Goal: Complete application form: Complete application form

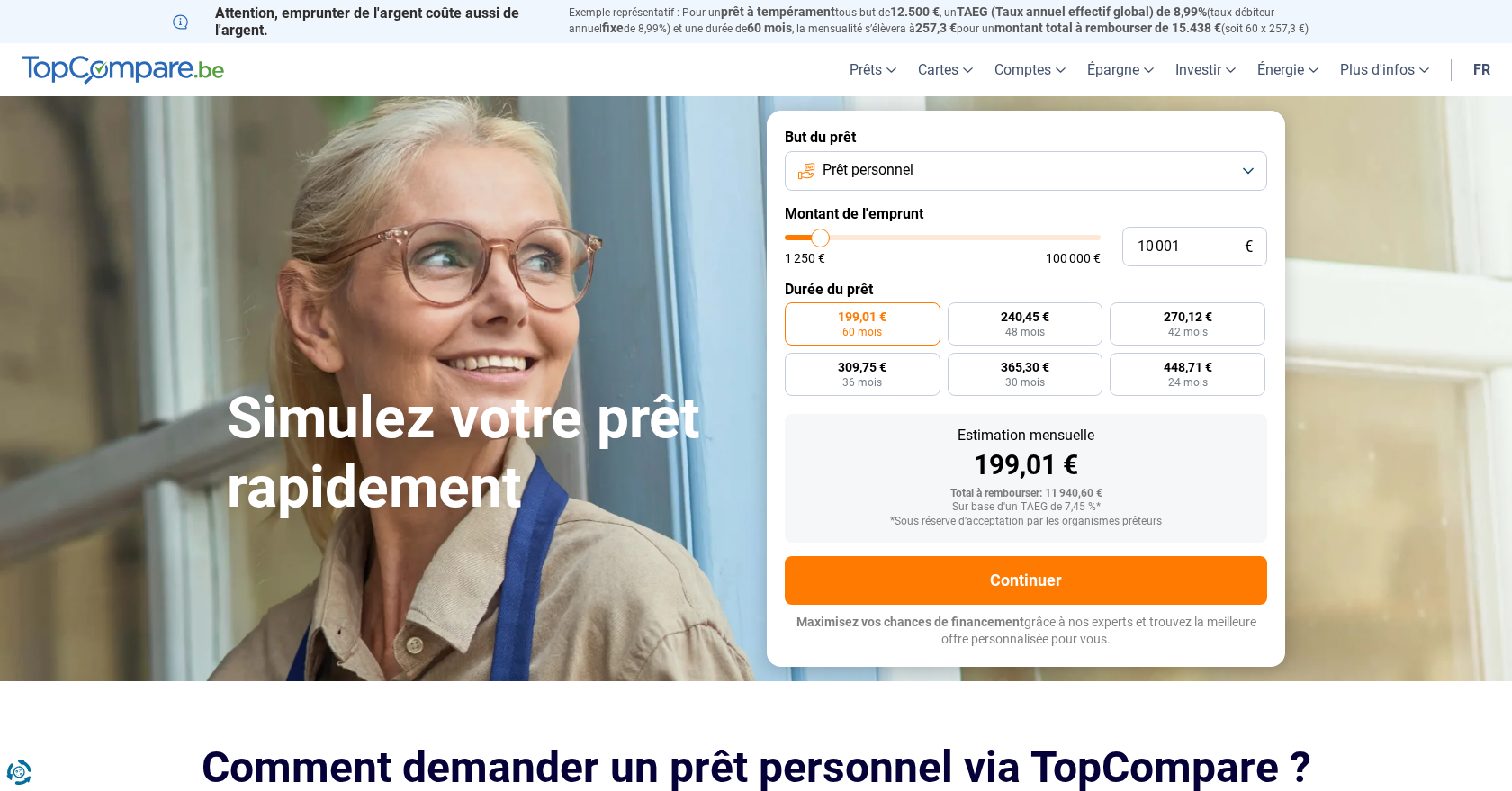
click at [1033, 170] on button "Prêt personnel" at bounding box center [1026, 171] width 482 height 40
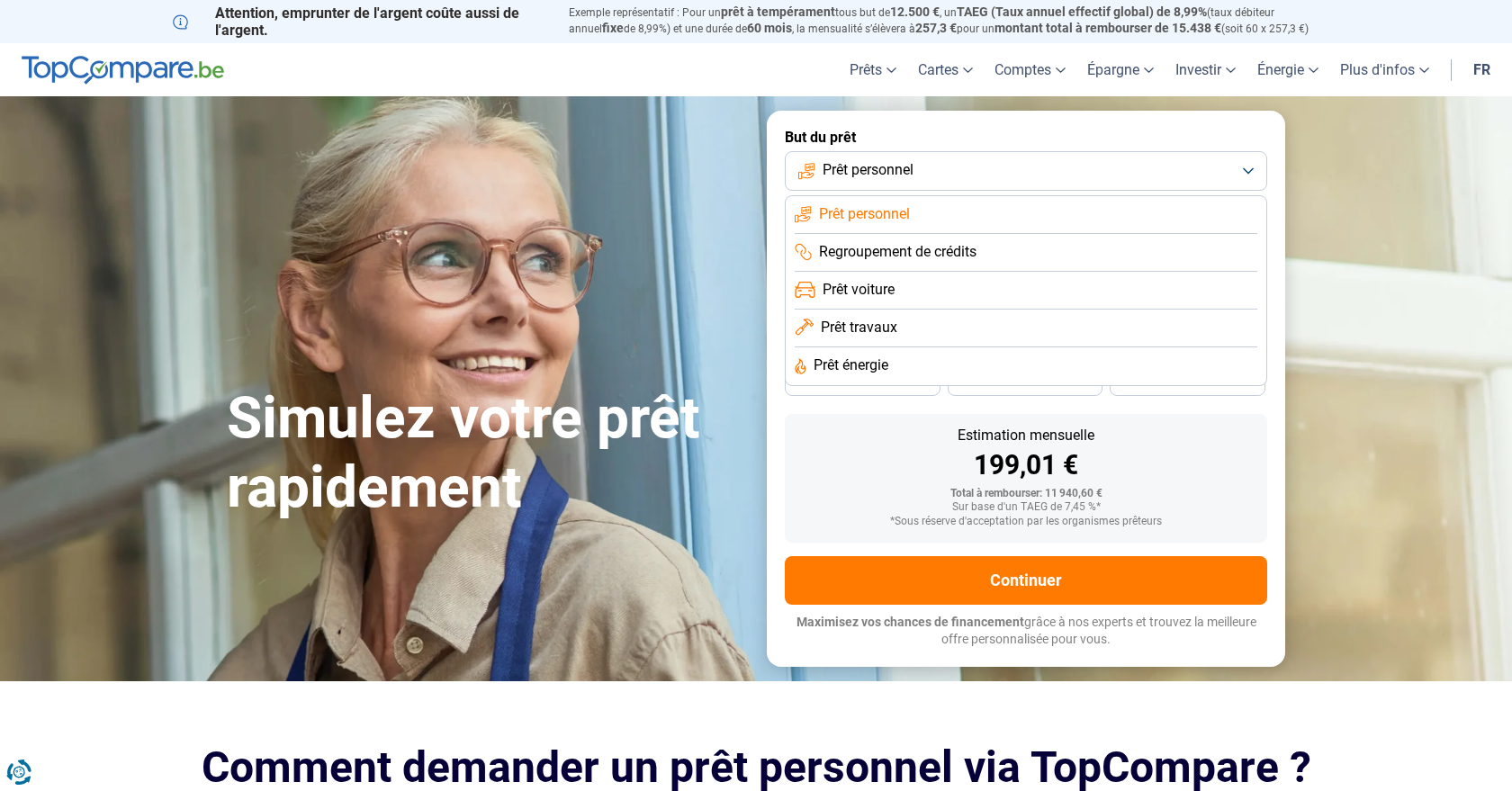
click at [1032, 170] on button "Prêt personnel" at bounding box center [1026, 171] width 482 height 40
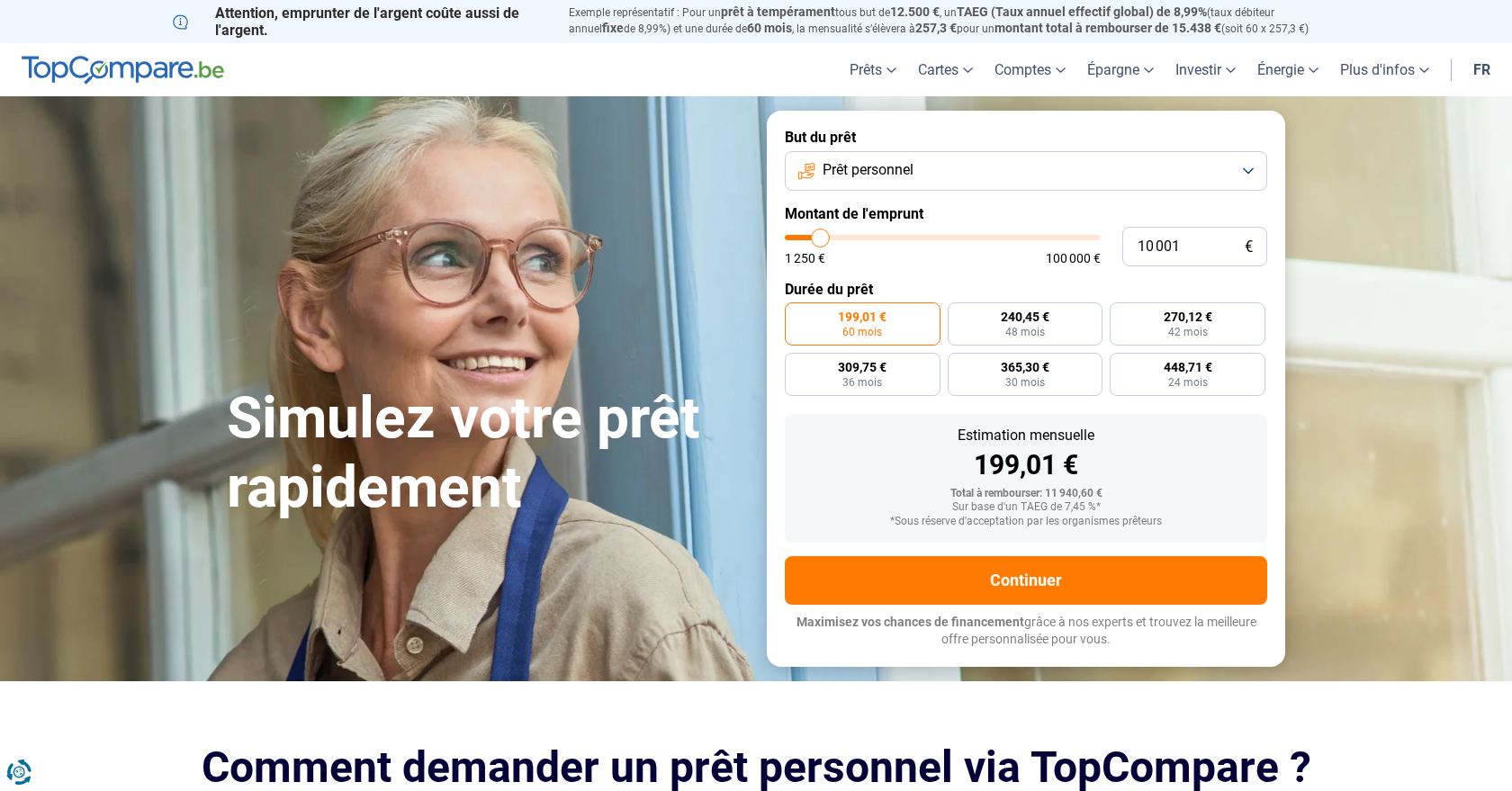
type input "7 750"
type input "7750"
type input "8 250"
type input "8250"
type input "8 750"
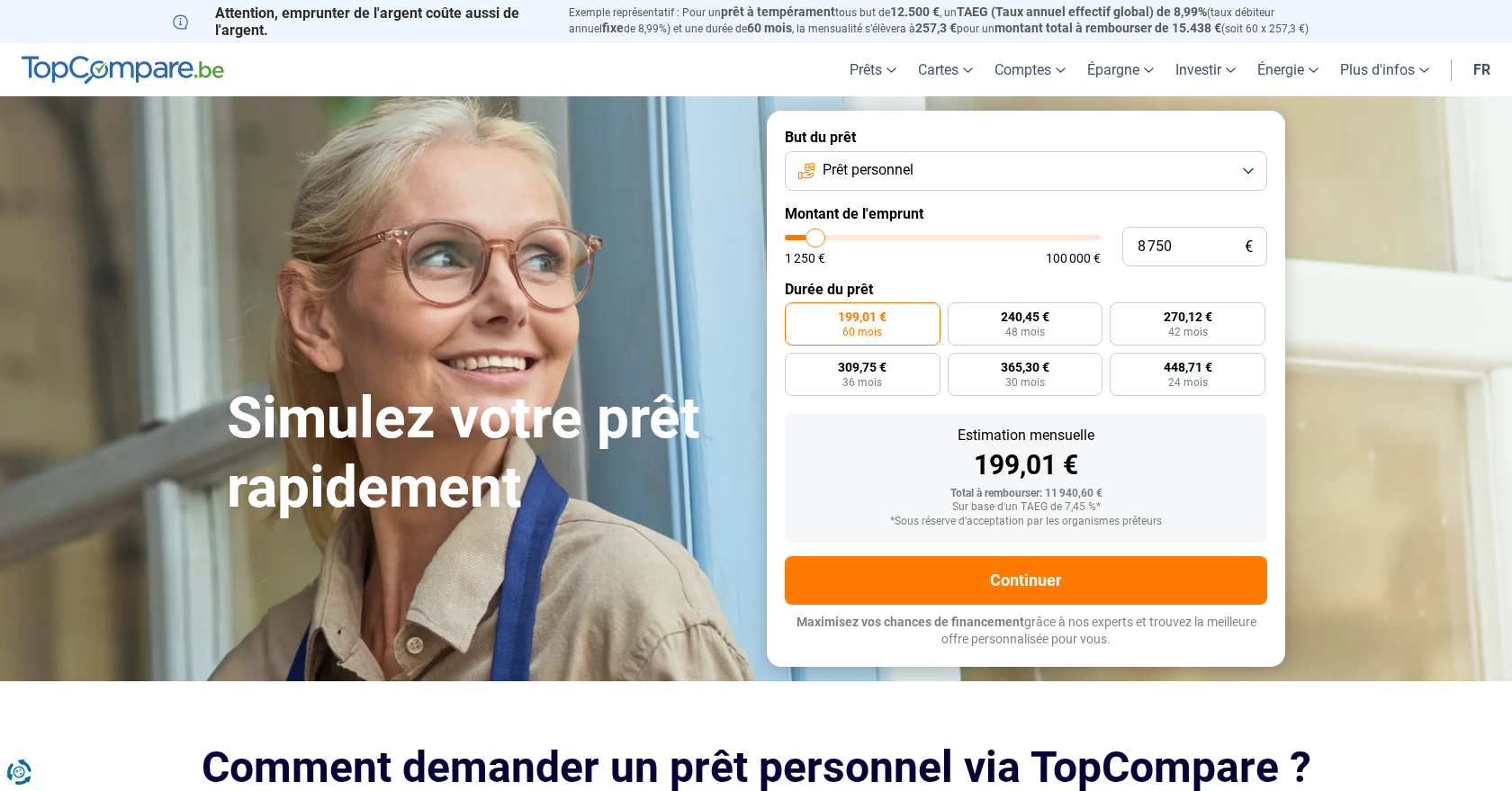
type input "8750"
type input "9 250"
type input "9250"
type input "9 750"
type input "9750"
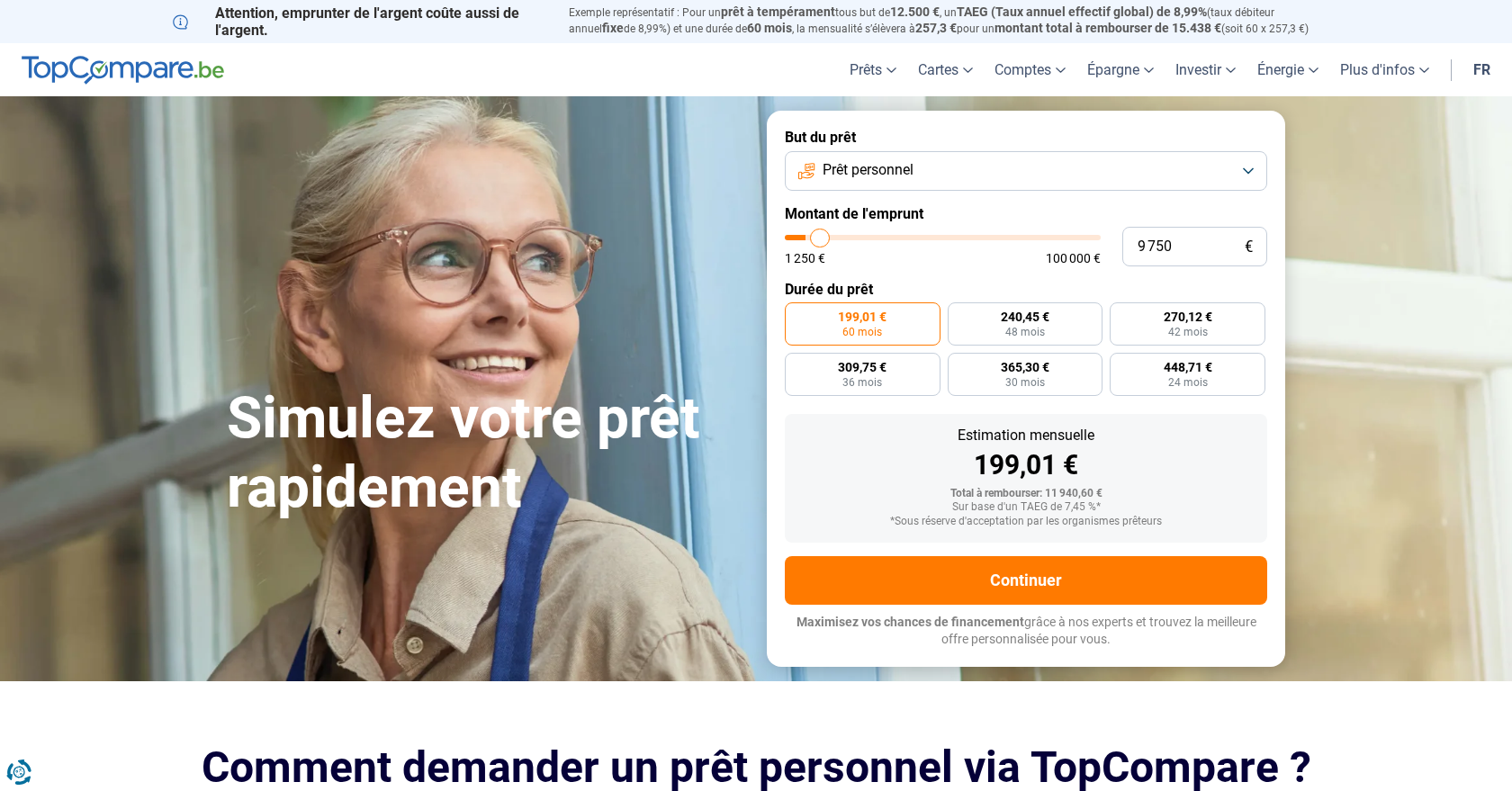
type input "10 000"
type input "10000"
type input "10 250"
type input "10250"
type input "10 750"
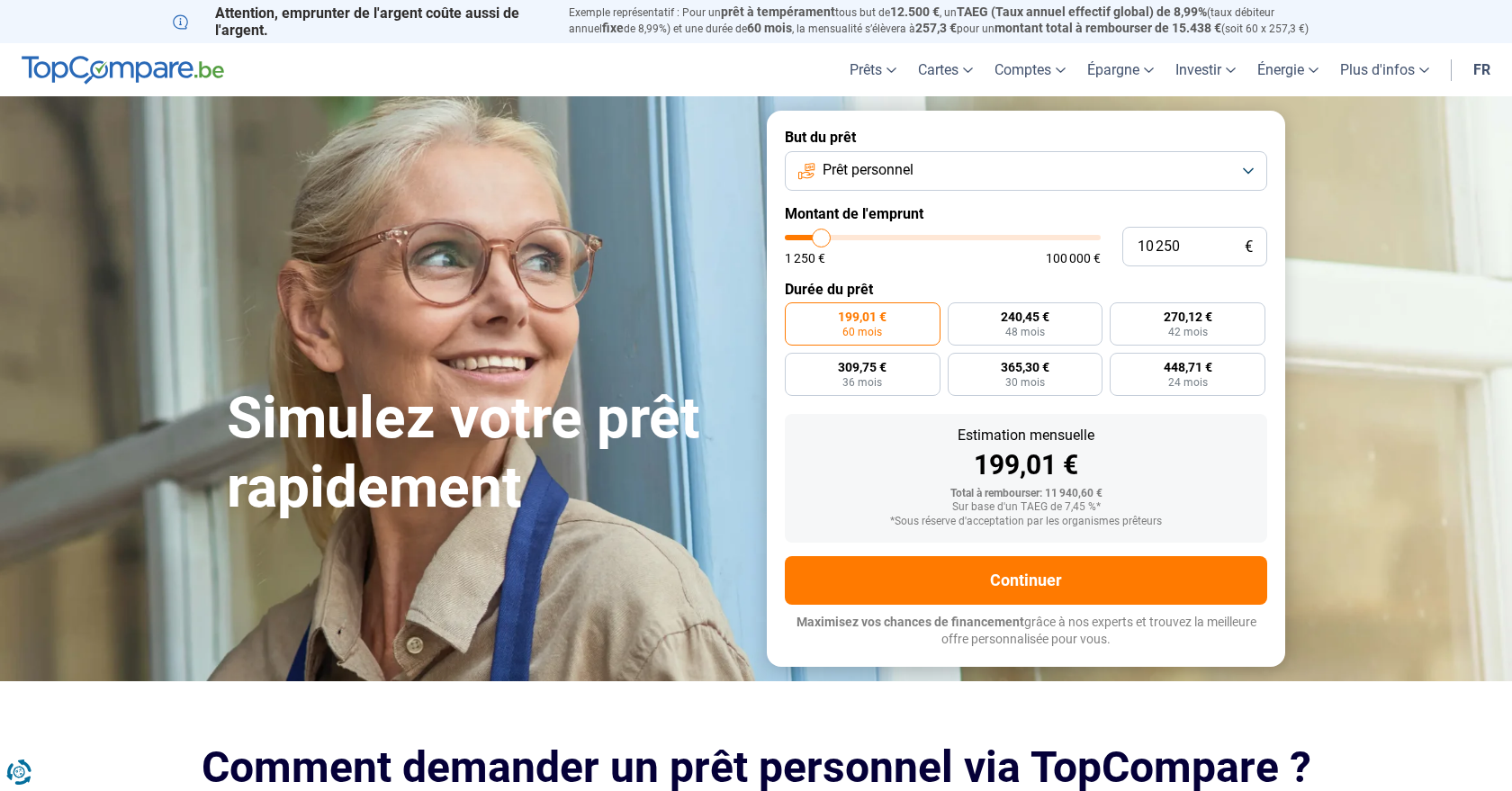
type input "10750"
type input "11 000"
type input "11000"
type input "11 500"
type input "11500"
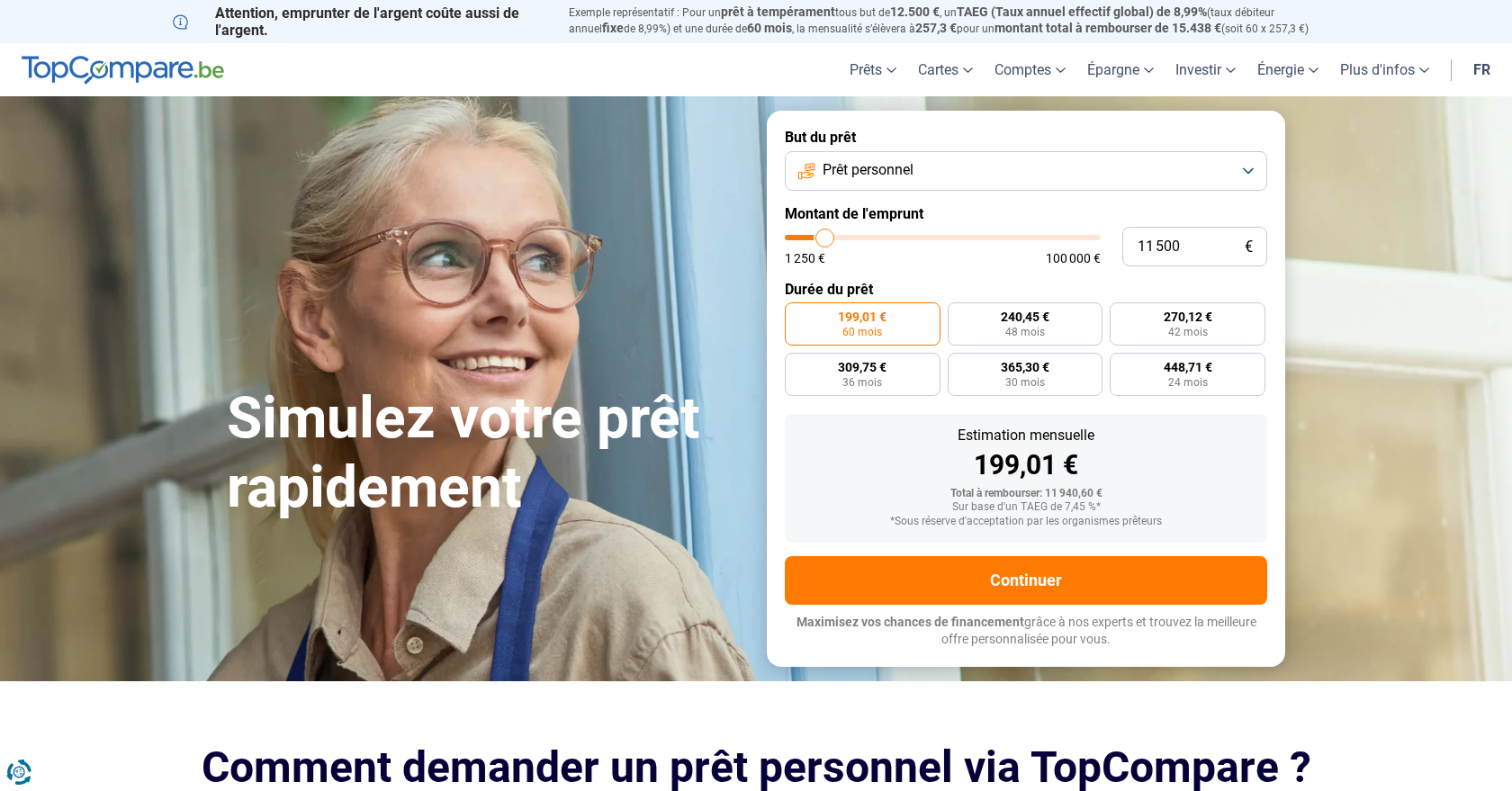
type input "12 000"
type input "12000"
type input "12 500"
type input "12500"
type input "13 000"
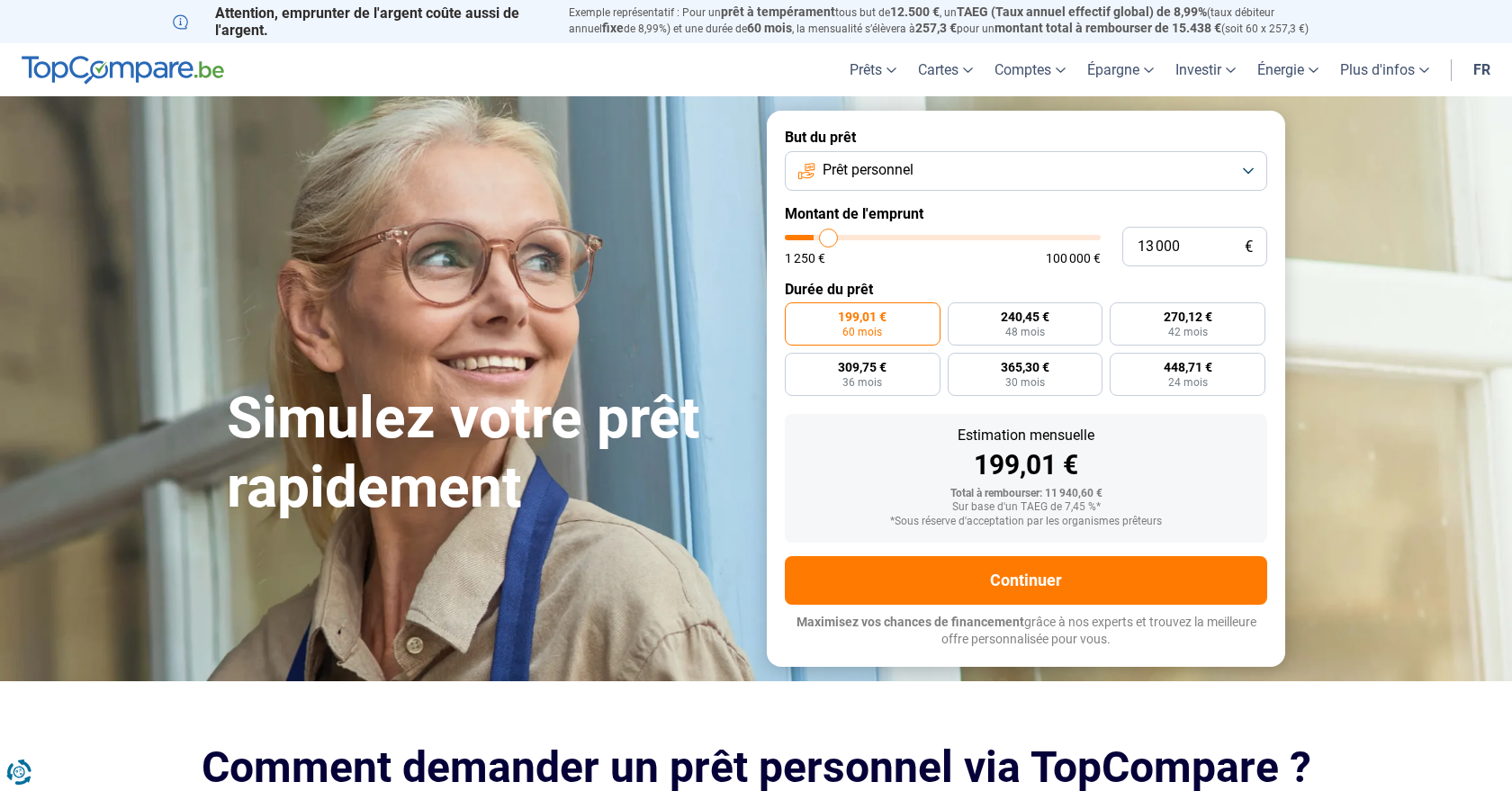
type input "13000"
type input "13 500"
type input "13500"
type input "14 000"
type input "14000"
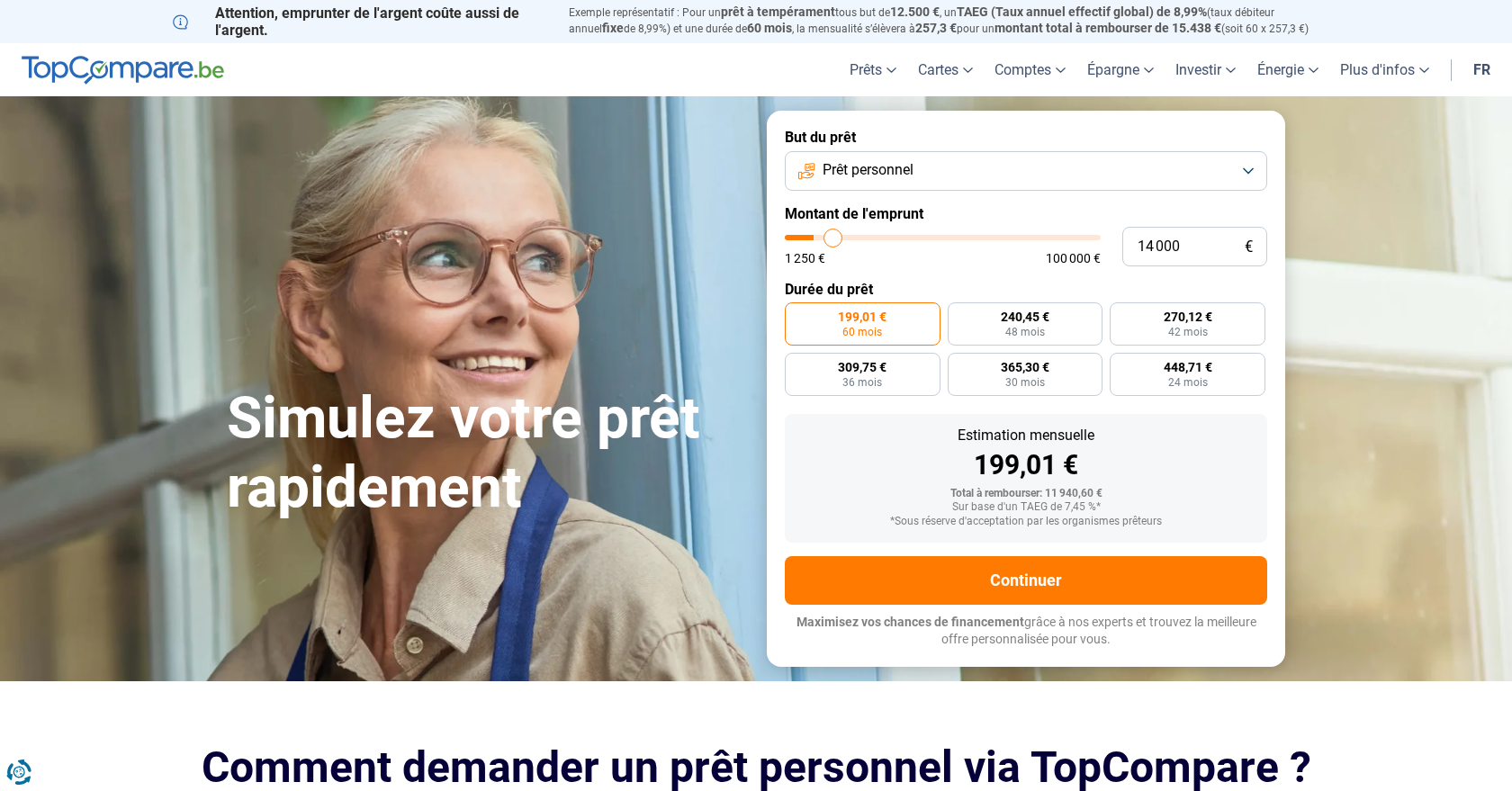
type input "14 250"
type input "14250"
type input "14 500"
type input "14500"
type input "15 000"
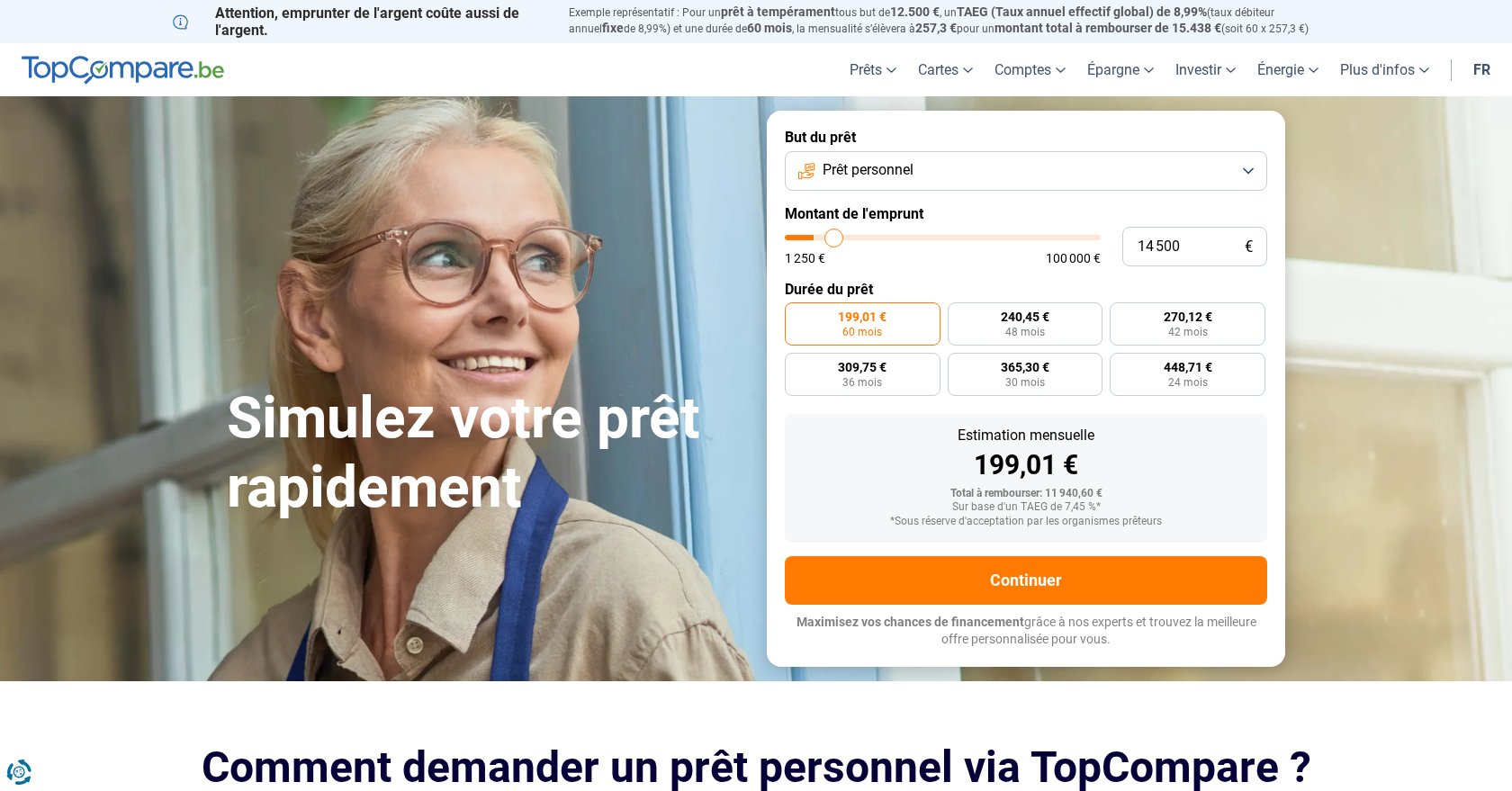
type input "15000"
type input "15 250"
type input "15250"
type input "15 750"
type input "15750"
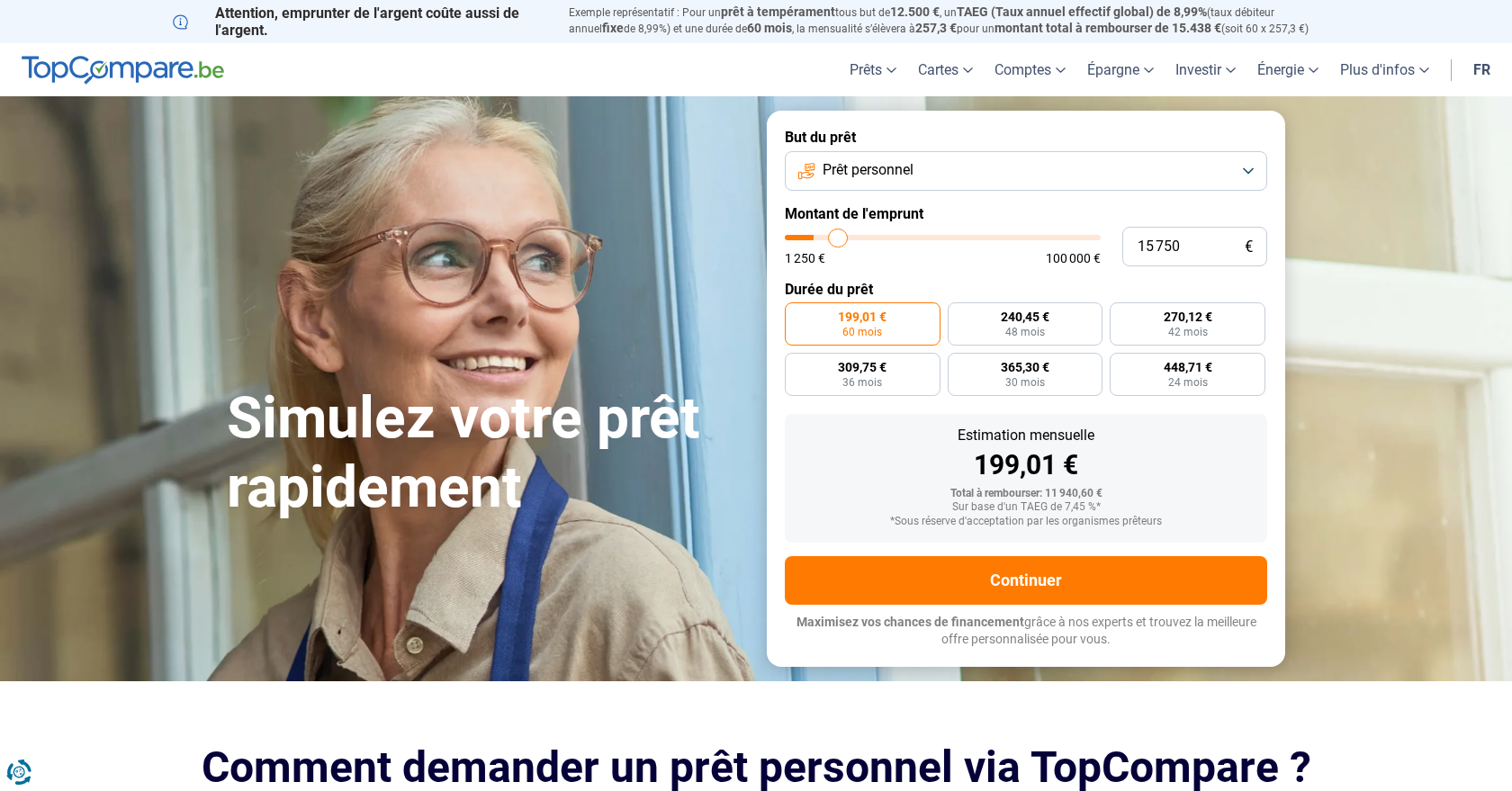
type input "16 250"
type input "16250"
type input "16 750"
type input "16750"
type input "17 000"
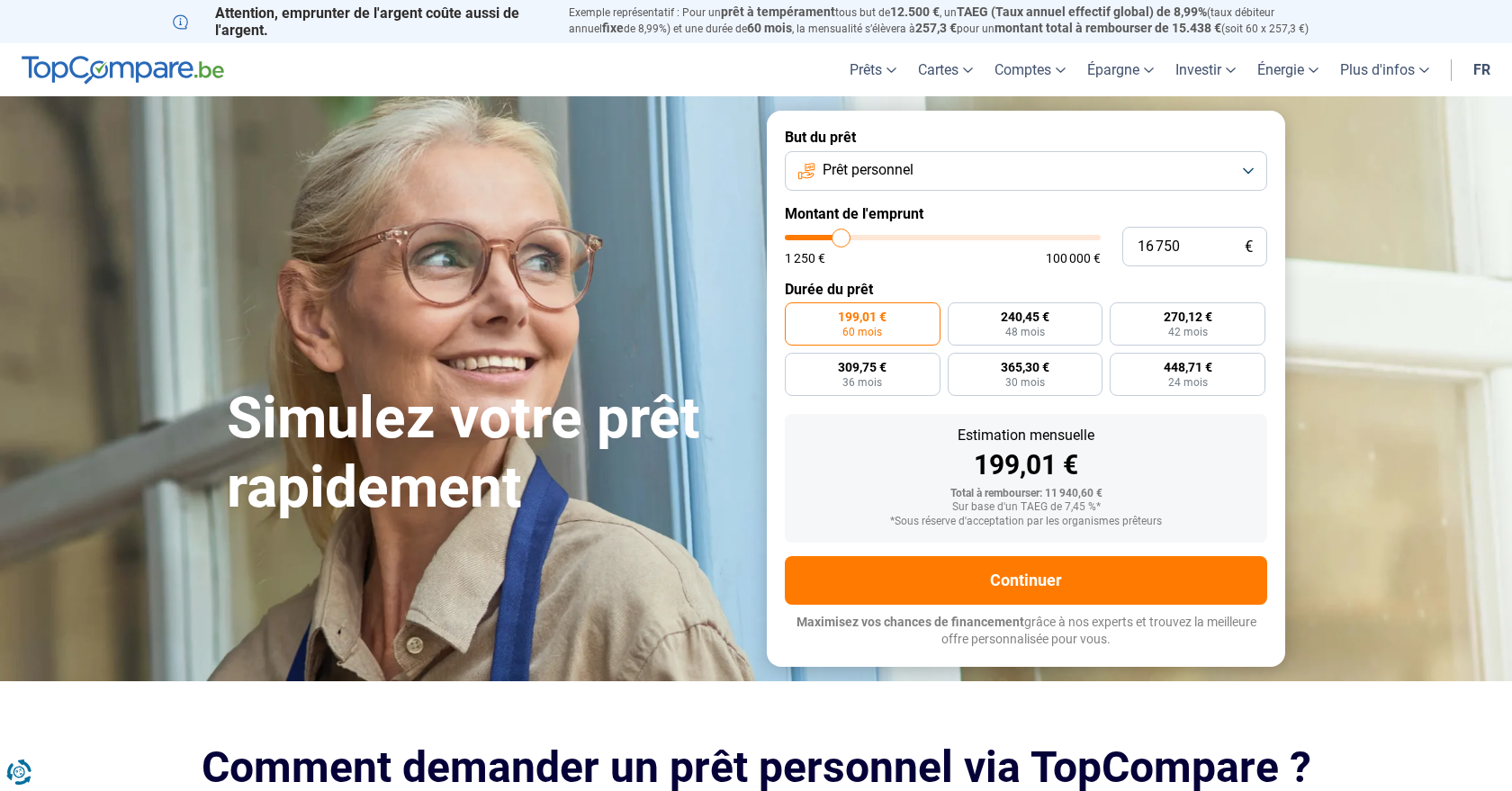
type input "17000"
type input "17 250"
type input "17250"
type input "17 500"
type input "17500"
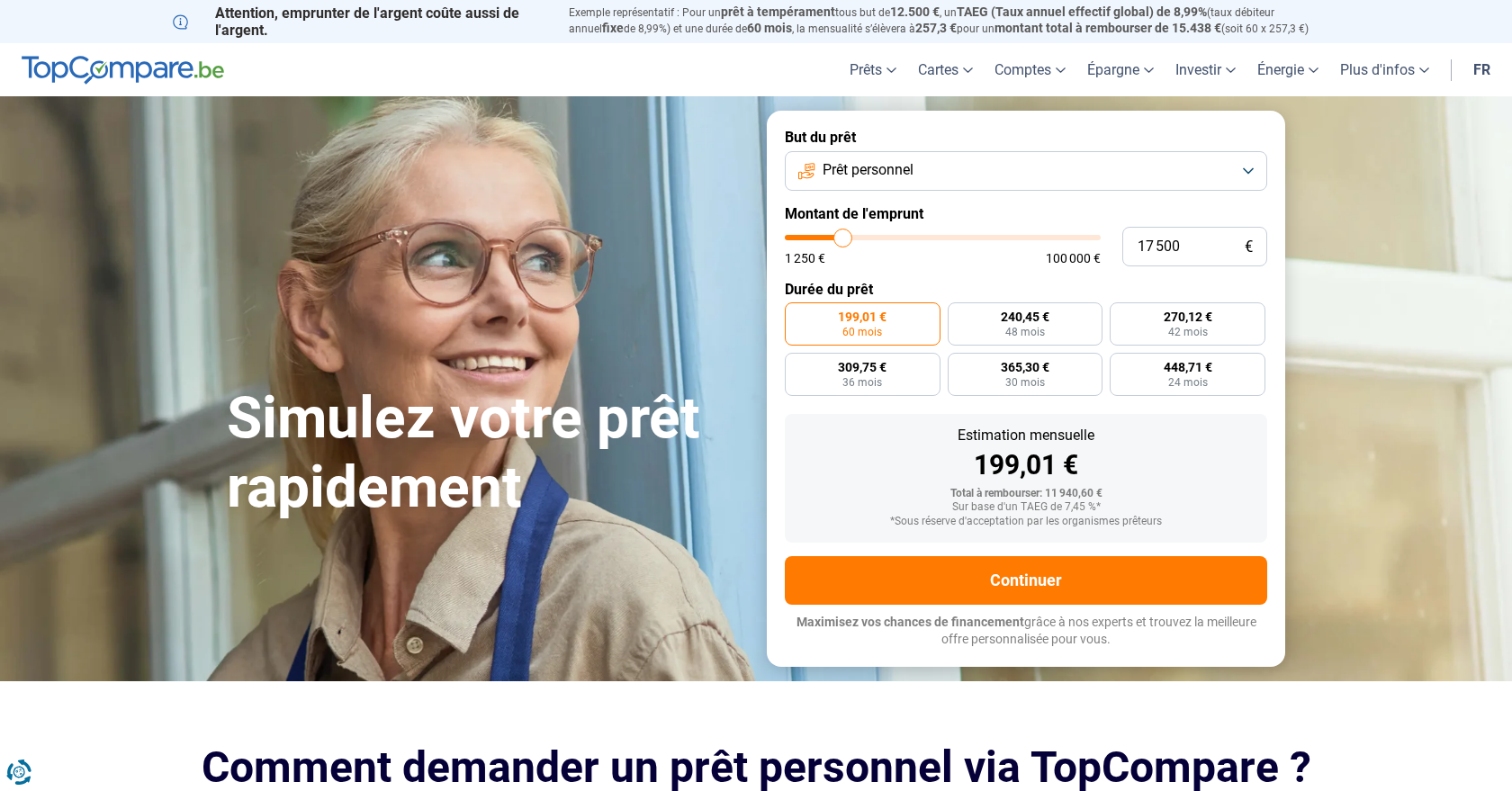
type input "17 750"
type input "17750"
type input "18 000"
type input "18000"
type input "18 250"
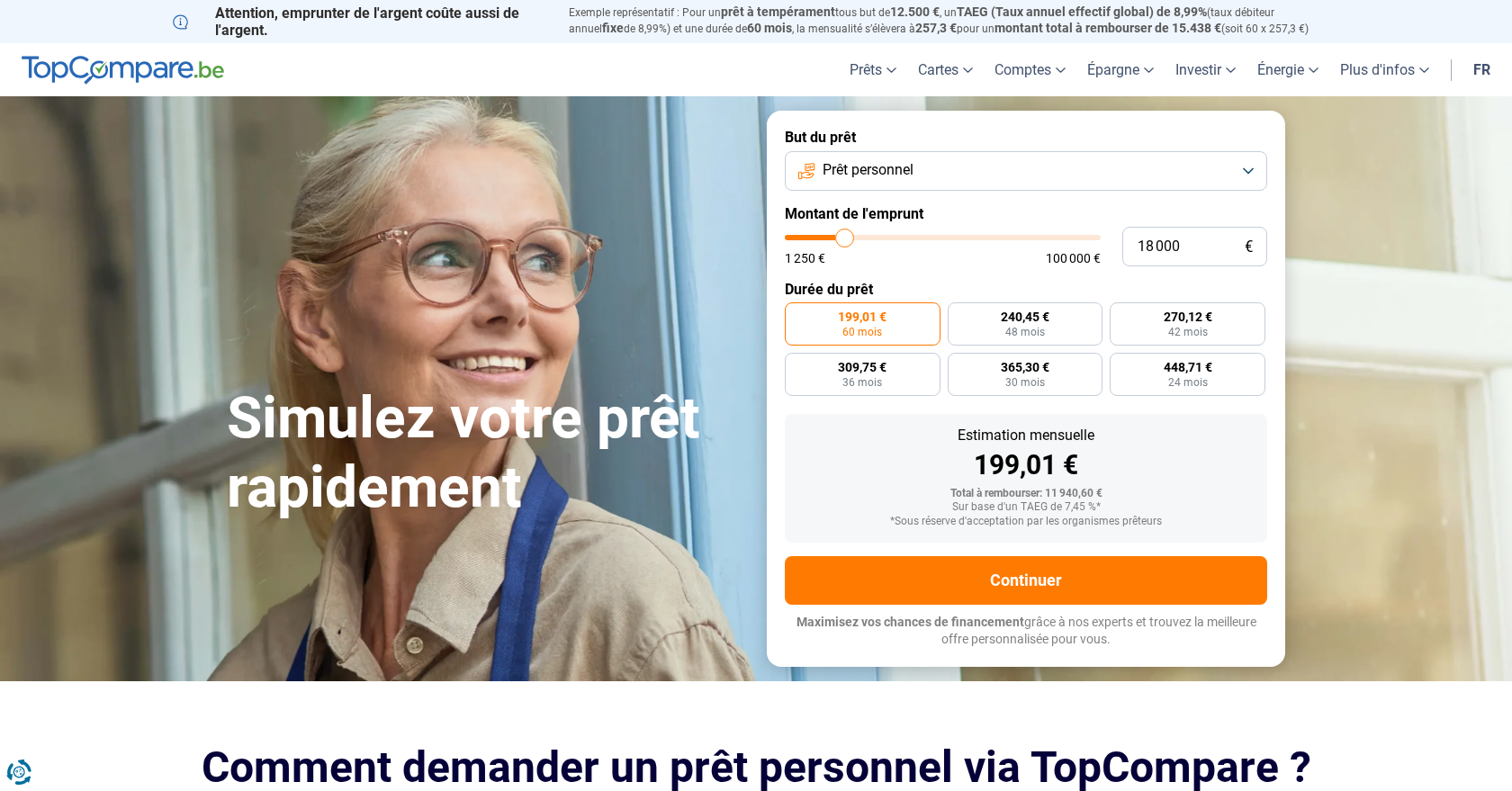
type input "18250"
type input "18 500"
type input "18500"
type input "18 750"
type input "18750"
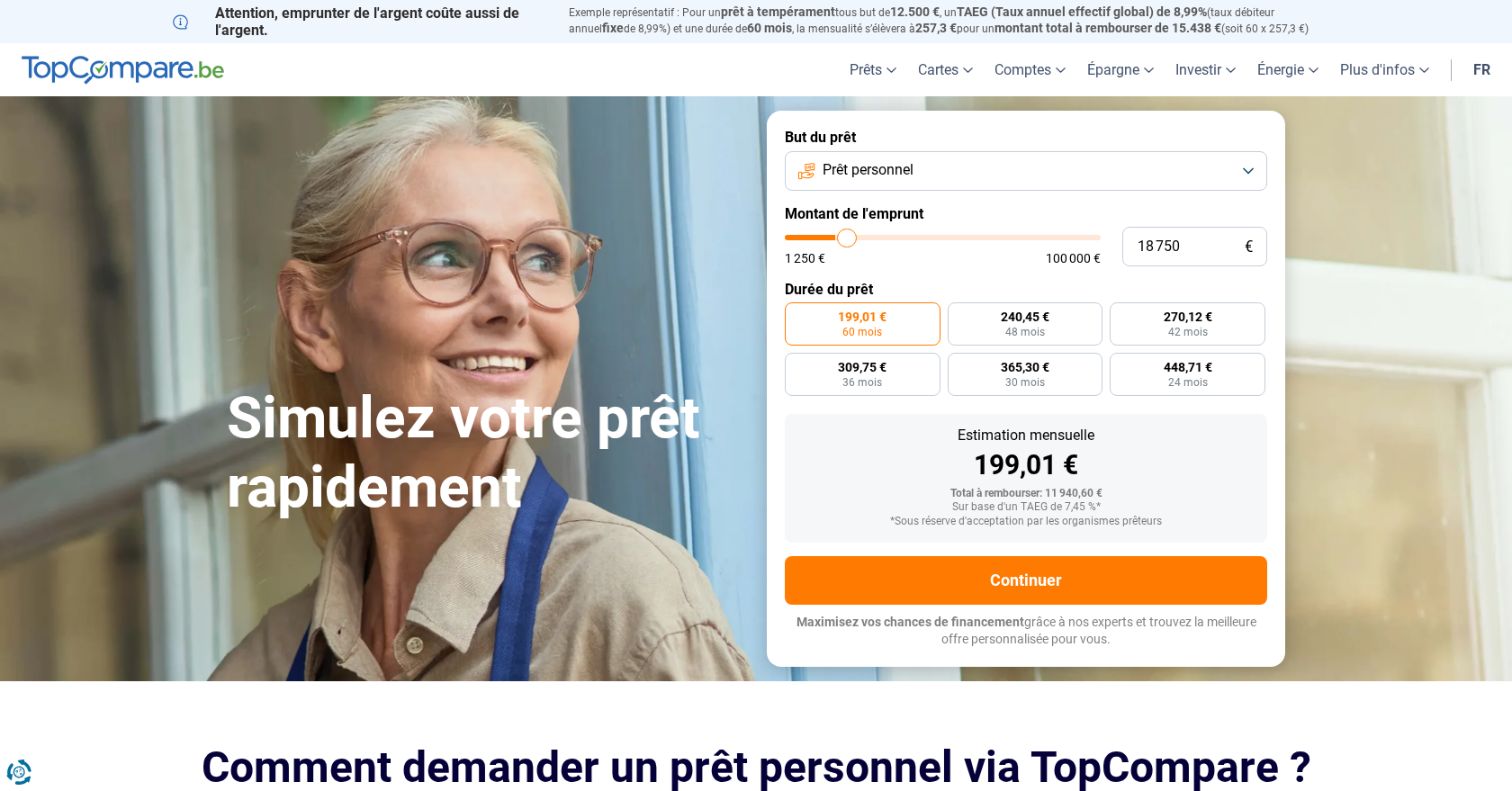
type input "19 000"
type input "19000"
type input "18 750"
type input "18750"
type input "18 250"
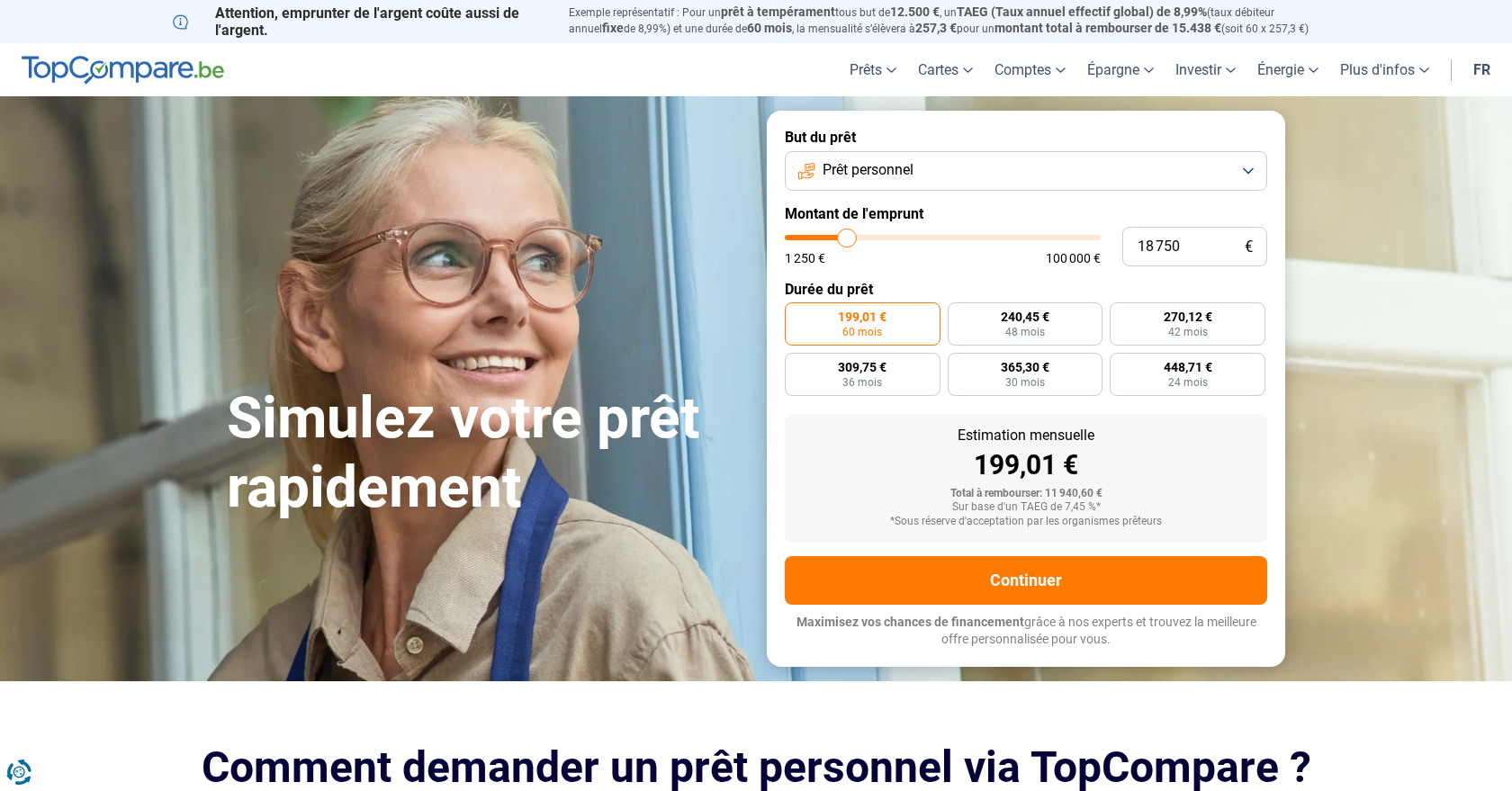
type input "18250"
type input "18 000"
type input "18000"
type input "17 500"
type input "17500"
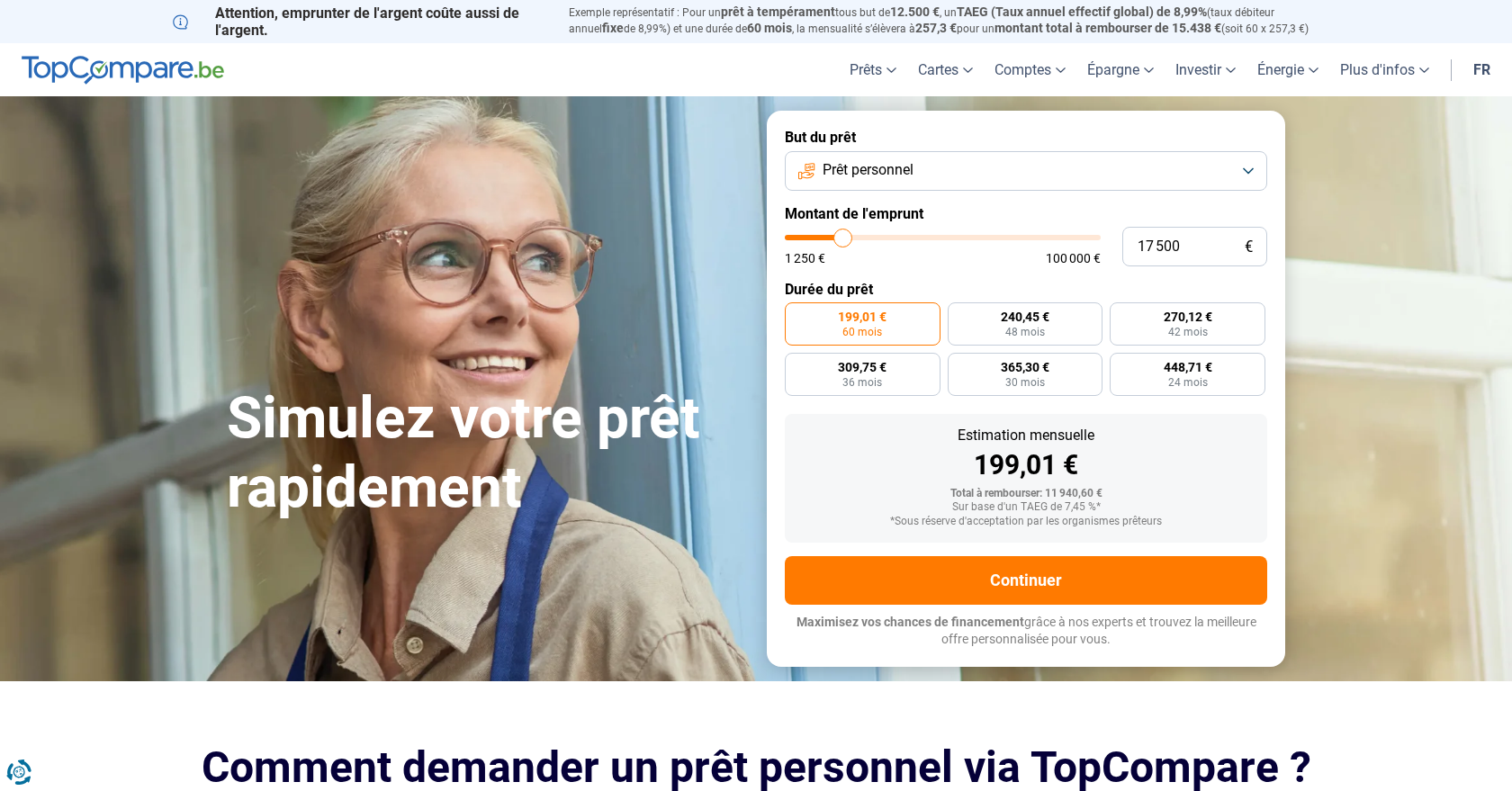
type input "17 250"
type input "17250"
type input "17 000"
type input "17000"
type input "16 750"
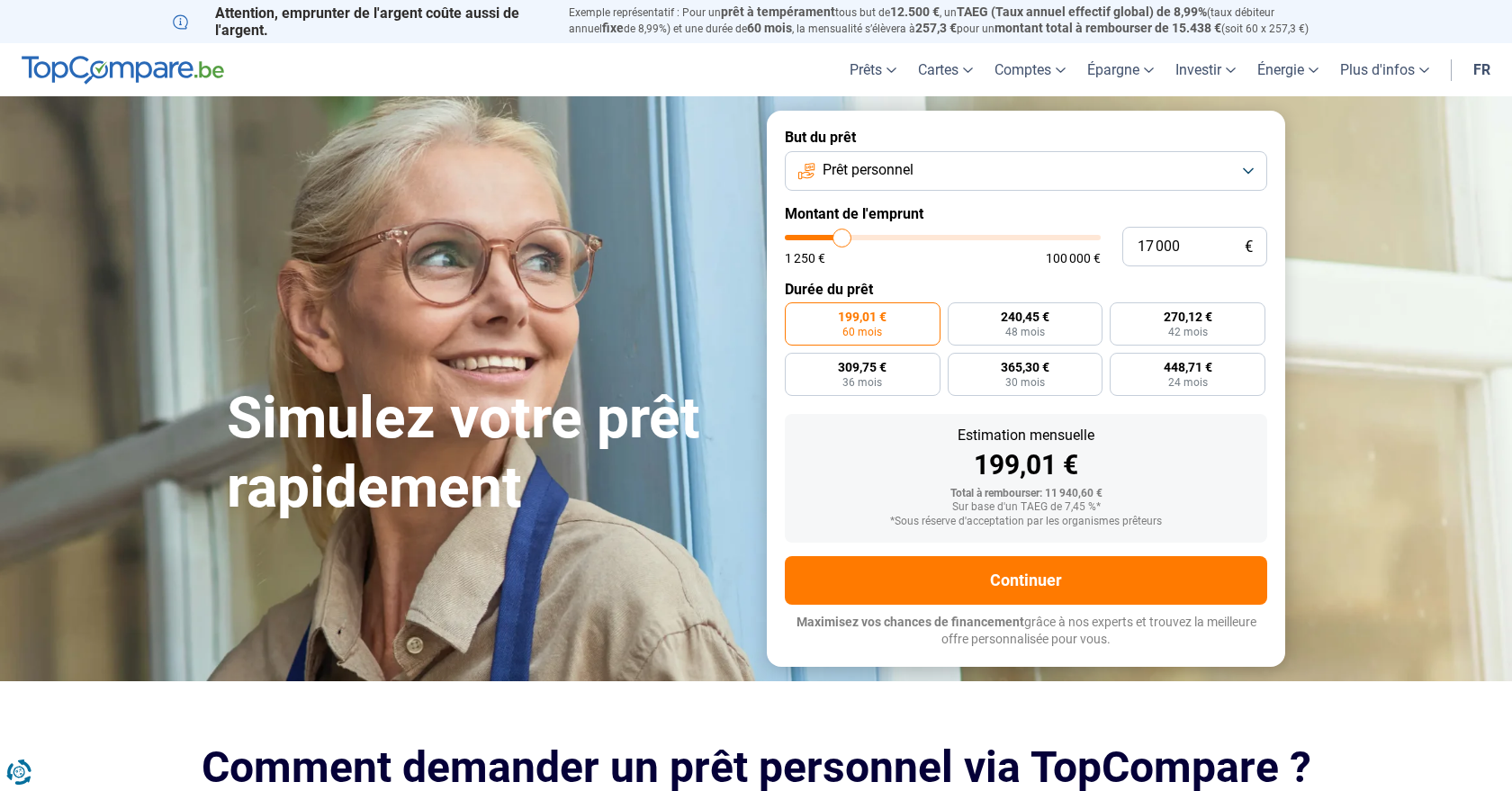
type input "16750"
type input "16 500"
type input "16500"
type input "16 250"
type input "16250"
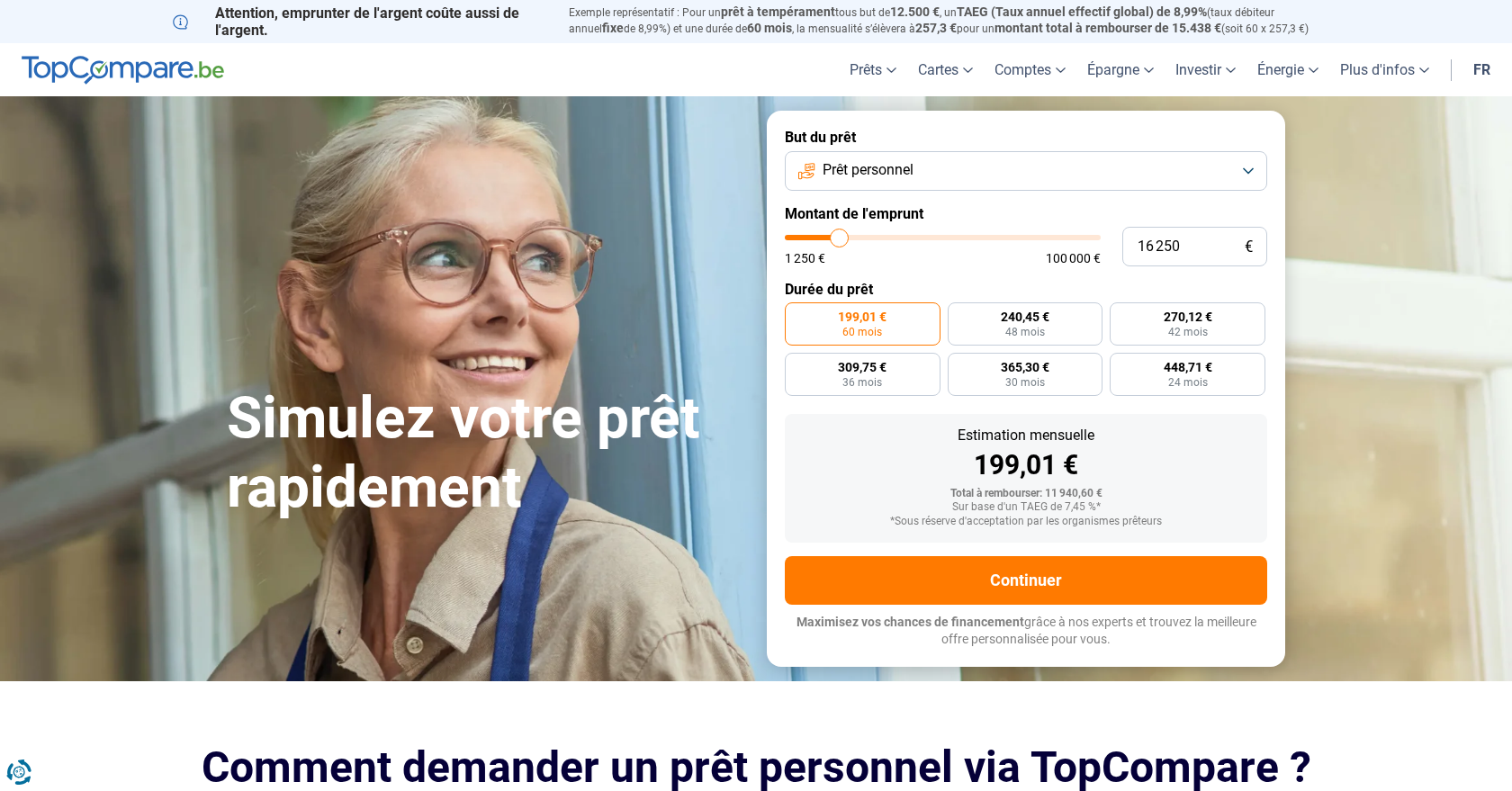
type input "16 000"
type input "16000"
type input "15 750"
drag, startPoint x: 815, startPoint y: 241, endPoint x: 839, endPoint y: 242, distance: 24.0
type input "15750"
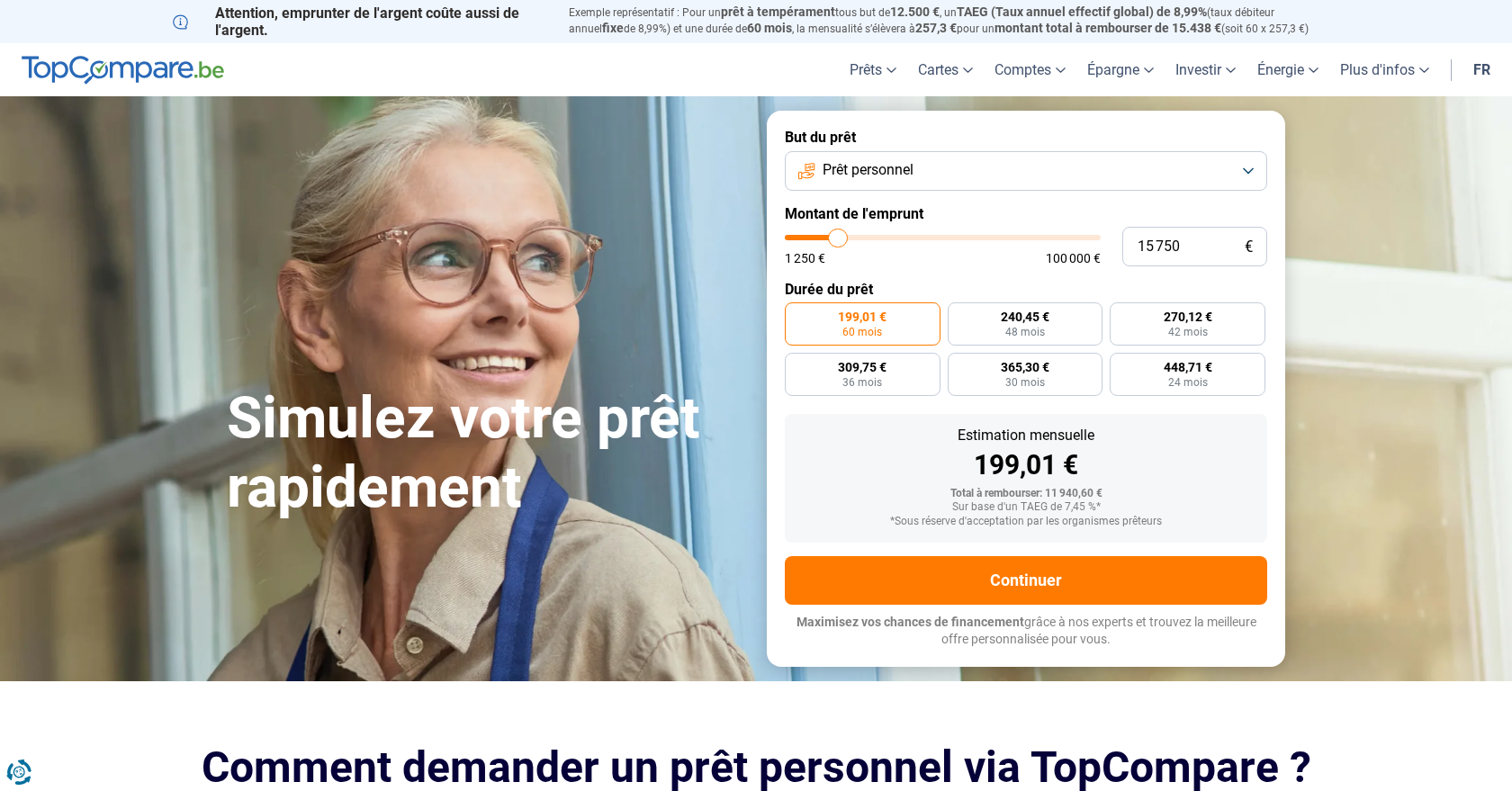
click at [839, 241] on input "range" at bounding box center [943, 238] width 316 height 6
radio input "false"
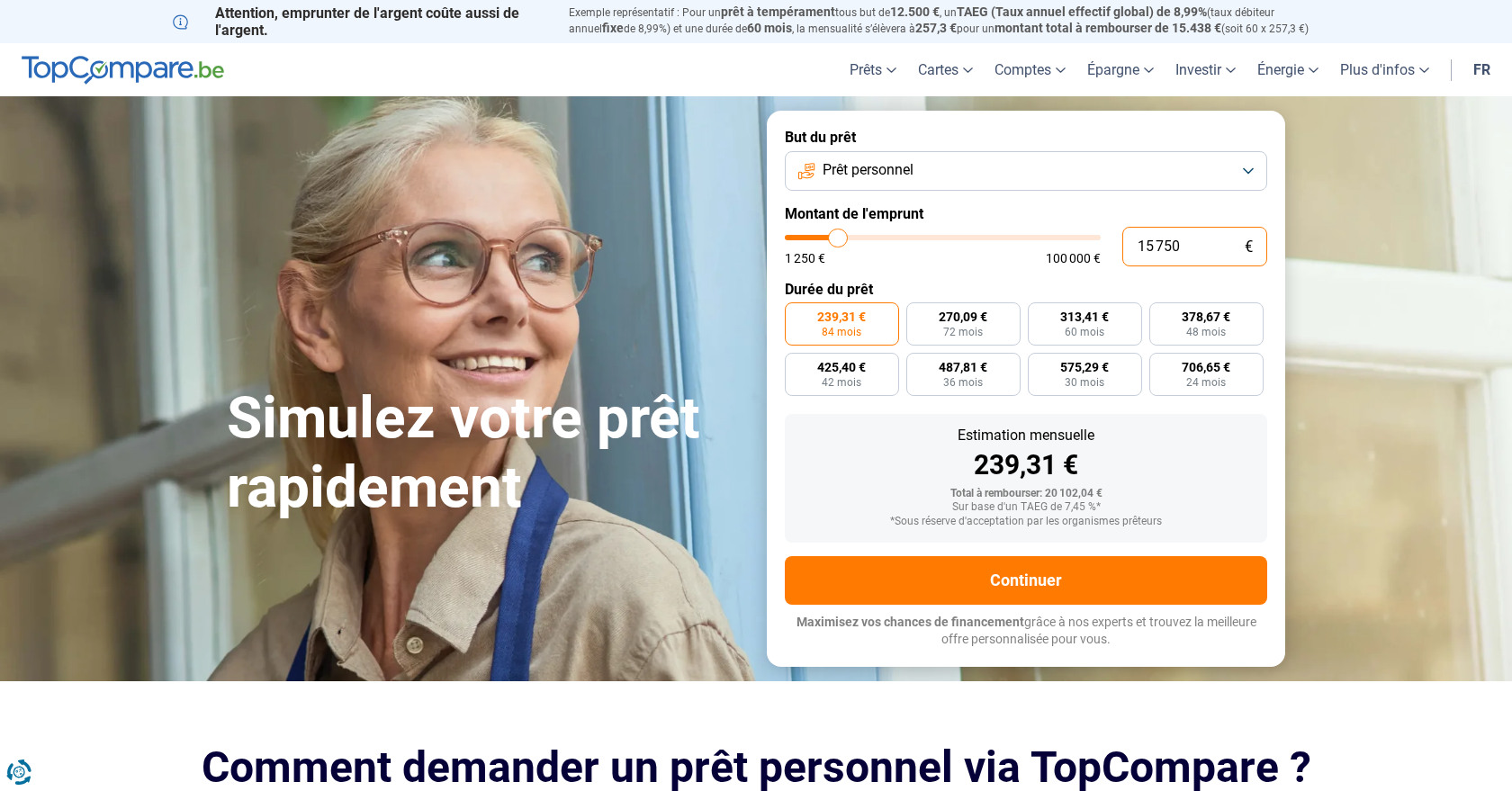
click at [1203, 248] on input "15 750" at bounding box center [1195, 246] width 145 height 40
type input "1 575"
type input "1500"
type input "157"
type input "1250"
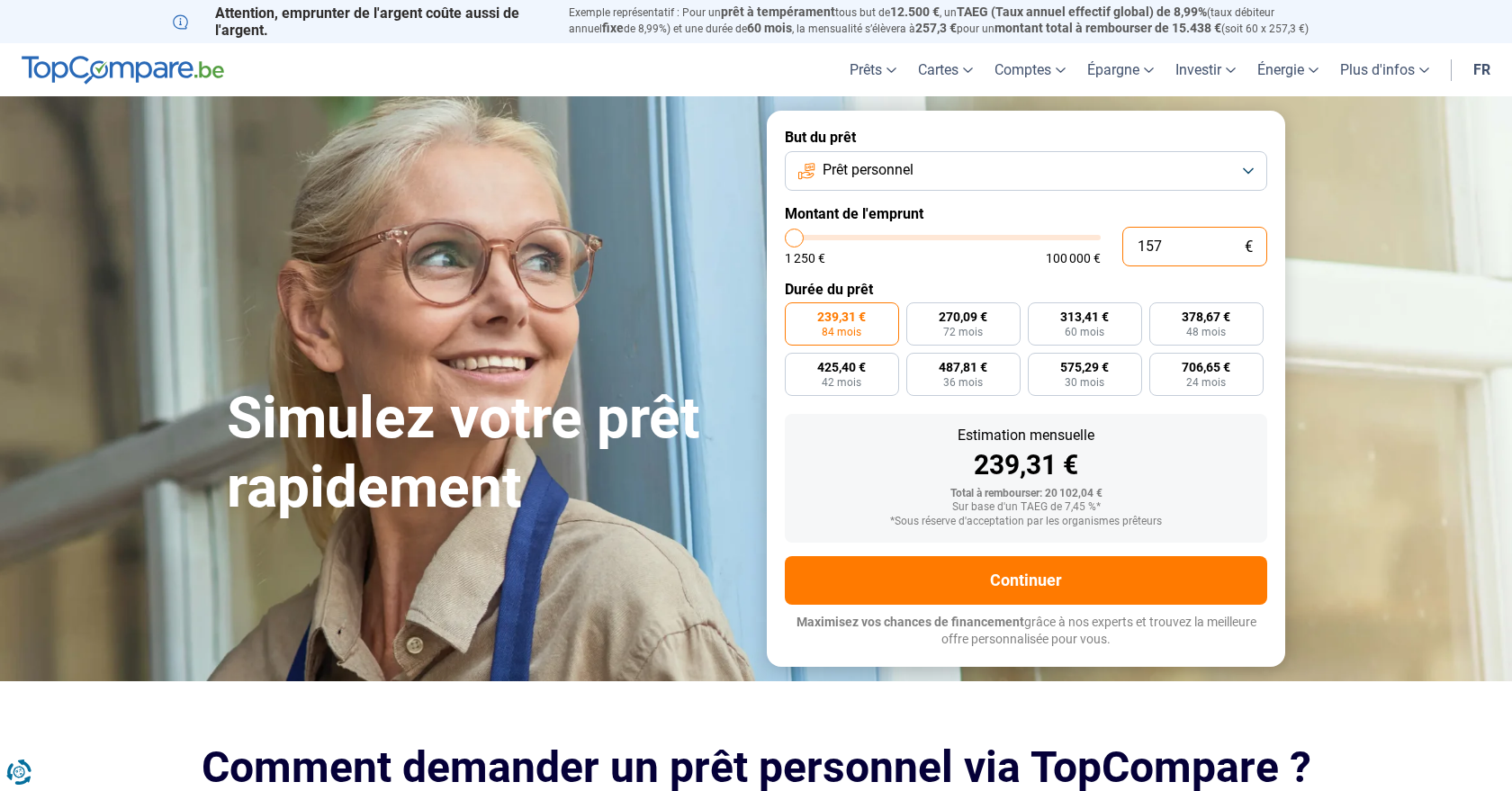
type input "15"
type input "1250"
type input "150"
type input "1250"
type input "1 500"
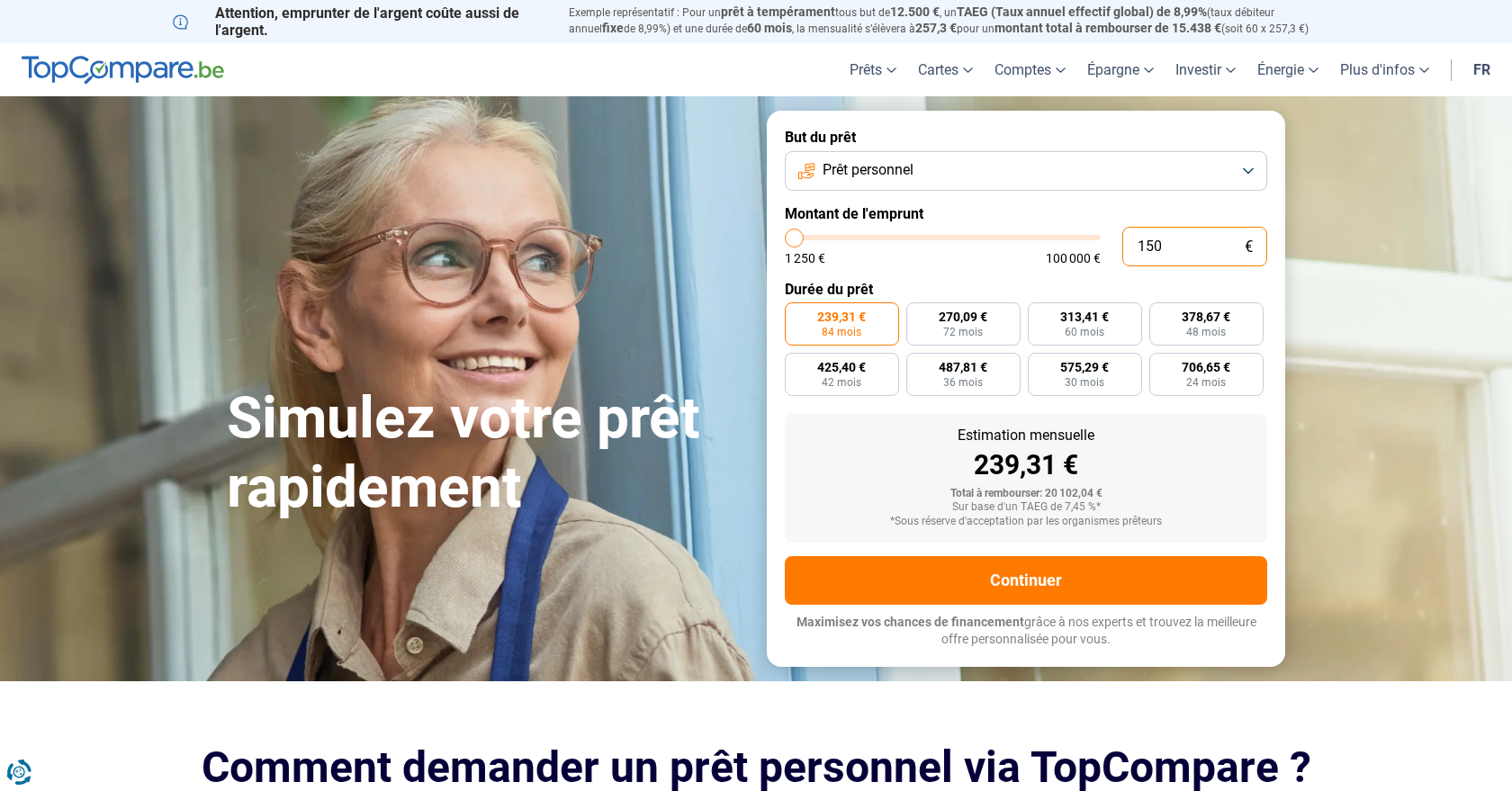
type input "1500"
type input "15 000"
type input "15000"
radio input "true"
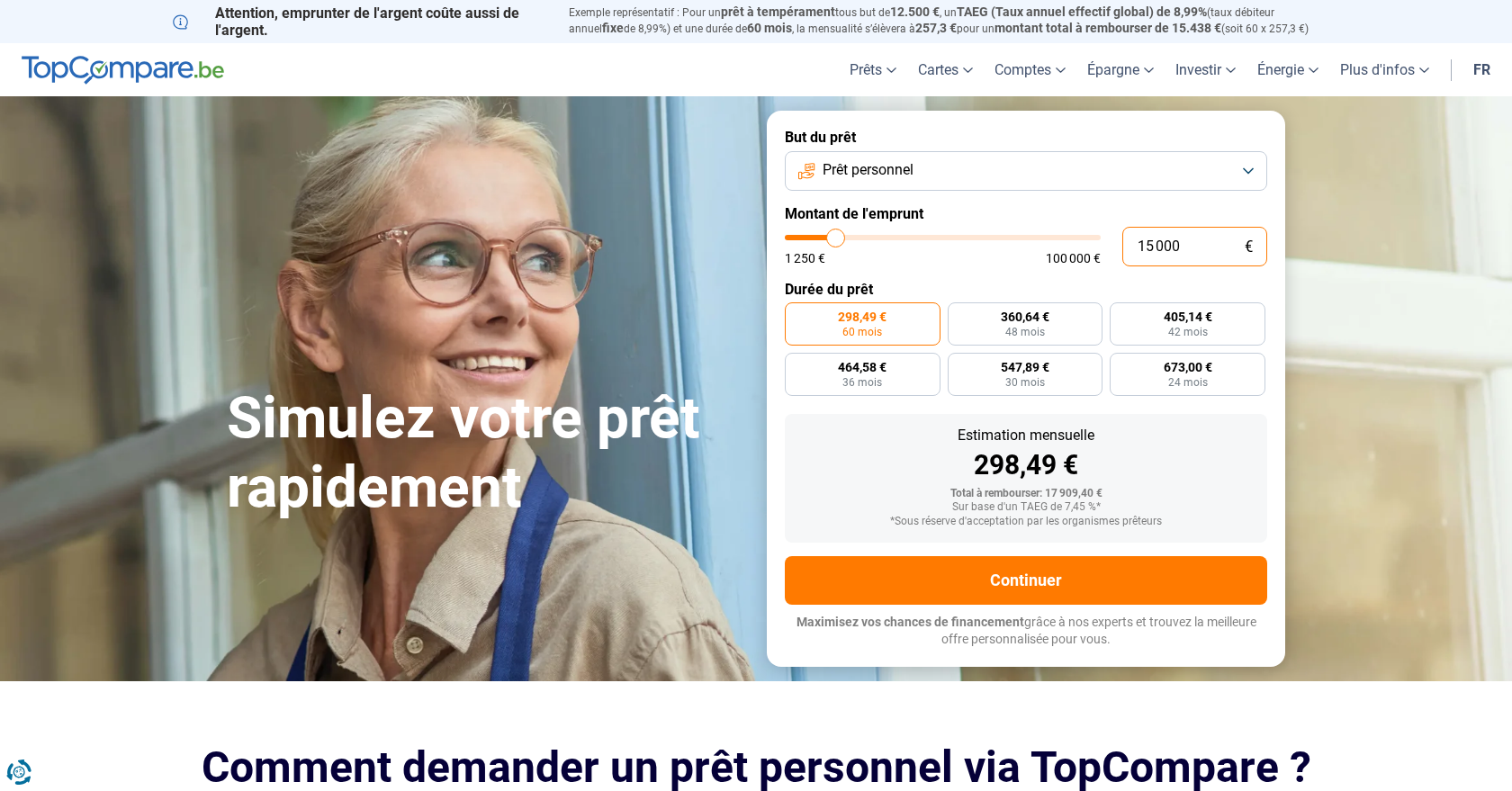
type input "15 000"
click at [821, 438] on div "Estimation mensuelle" at bounding box center [1026, 435] width 454 height 14
drag, startPoint x: 1047, startPoint y: 499, endPoint x: 1059, endPoint y: 499, distance: 12.0
click at [1059, 499] on div "Total à rembourser: 17 909,40 €" at bounding box center [1026, 494] width 454 height 13
click at [1163, 475] on div "298,49 €" at bounding box center [1026, 465] width 454 height 27
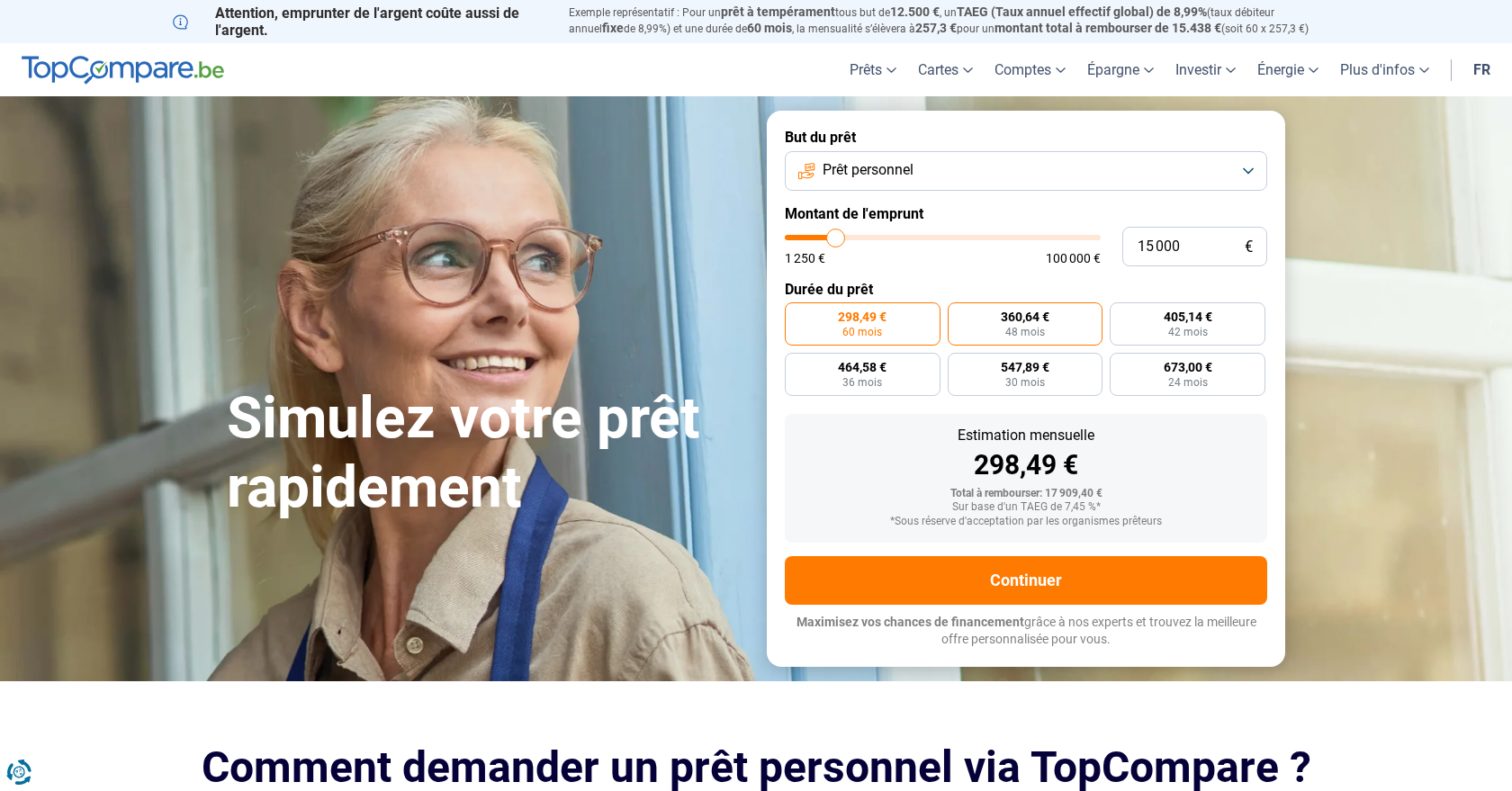
click at [1044, 334] on span "48 mois" at bounding box center [1025, 333] width 40 height 11
click at [960, 314] on input "360,64 € 48 mois" at bounding box center [953, 308] width 12 height 12
radio input "true"
click at [1207, 337] on span "42 mois" at bounding box center [1188, 333] width 40 height 11
click at [1122, 314] on input "405,14 € 42 mois" at bounding box center [1115, 308] width 12 height 12
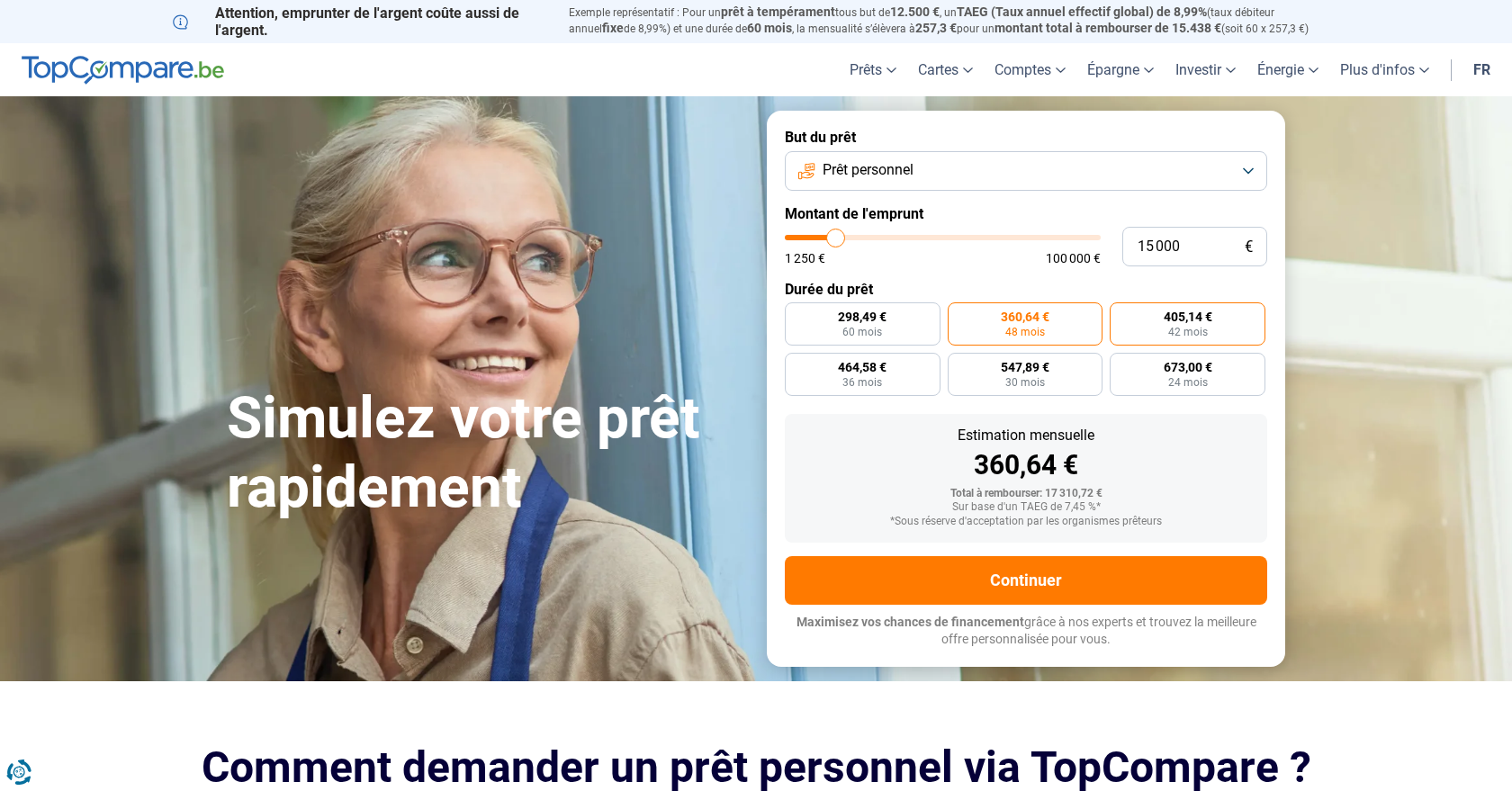
radio input "true"
click at [1000, 320] on label "360,64 € 48 mois" at bounding box center [1026, 323] width 156 height 43
click at [960, 314] on input "360,64 € 48 mois" at bounding box center [953, 308] width 12 height 12
radio input "true"
click at [1175, 317] on span "405,14 €" at bounding box center [1189, 317] width 48 height 13
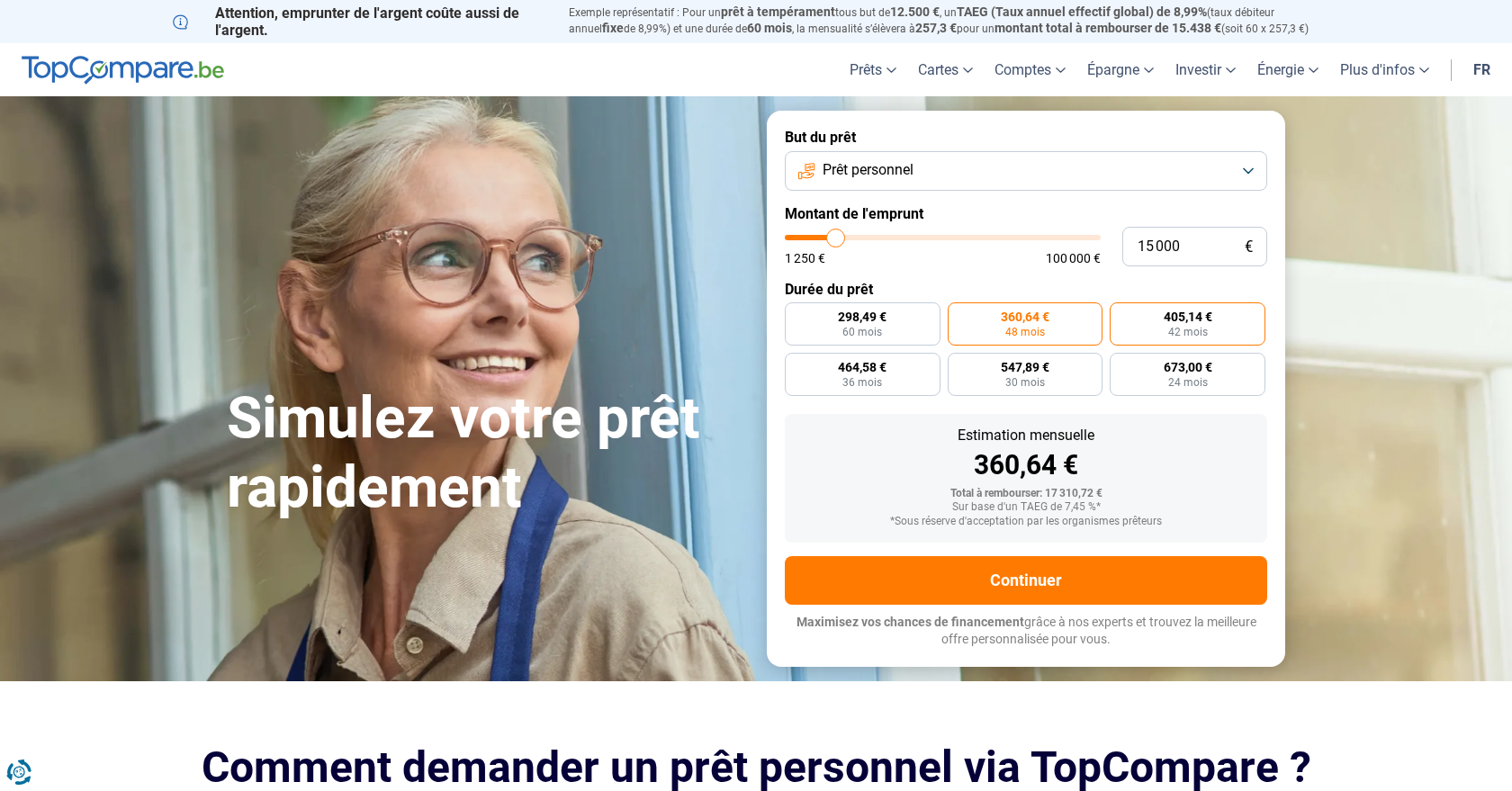
click at [1122, 314] on input "405,14 € 42 mois" at bounding box center [1115, 308] width 12 height 12
radio input "true"
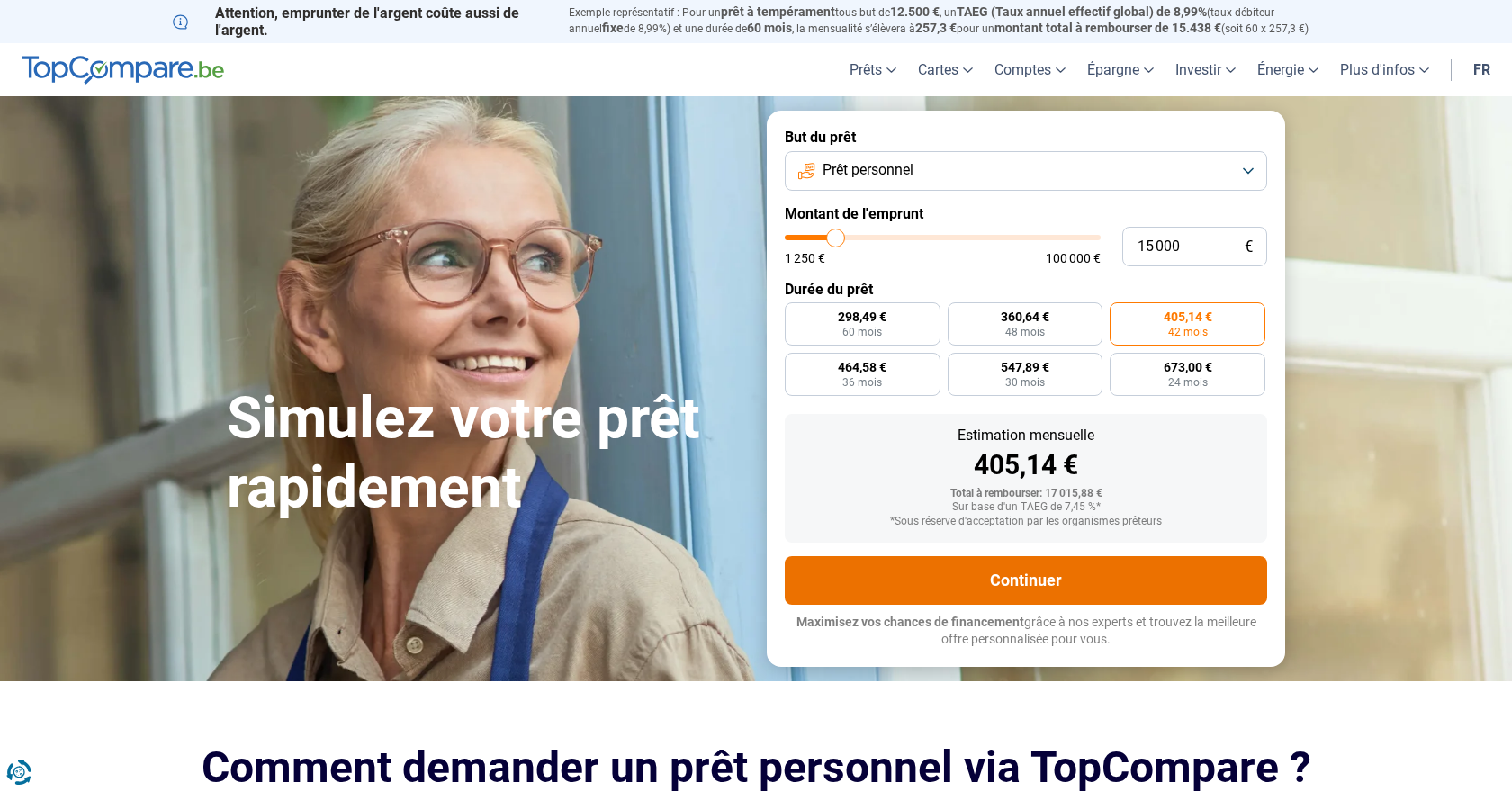
click at [1006, 575] on button "Continuer" at bounding box center [1026, 581] width 482 height 48
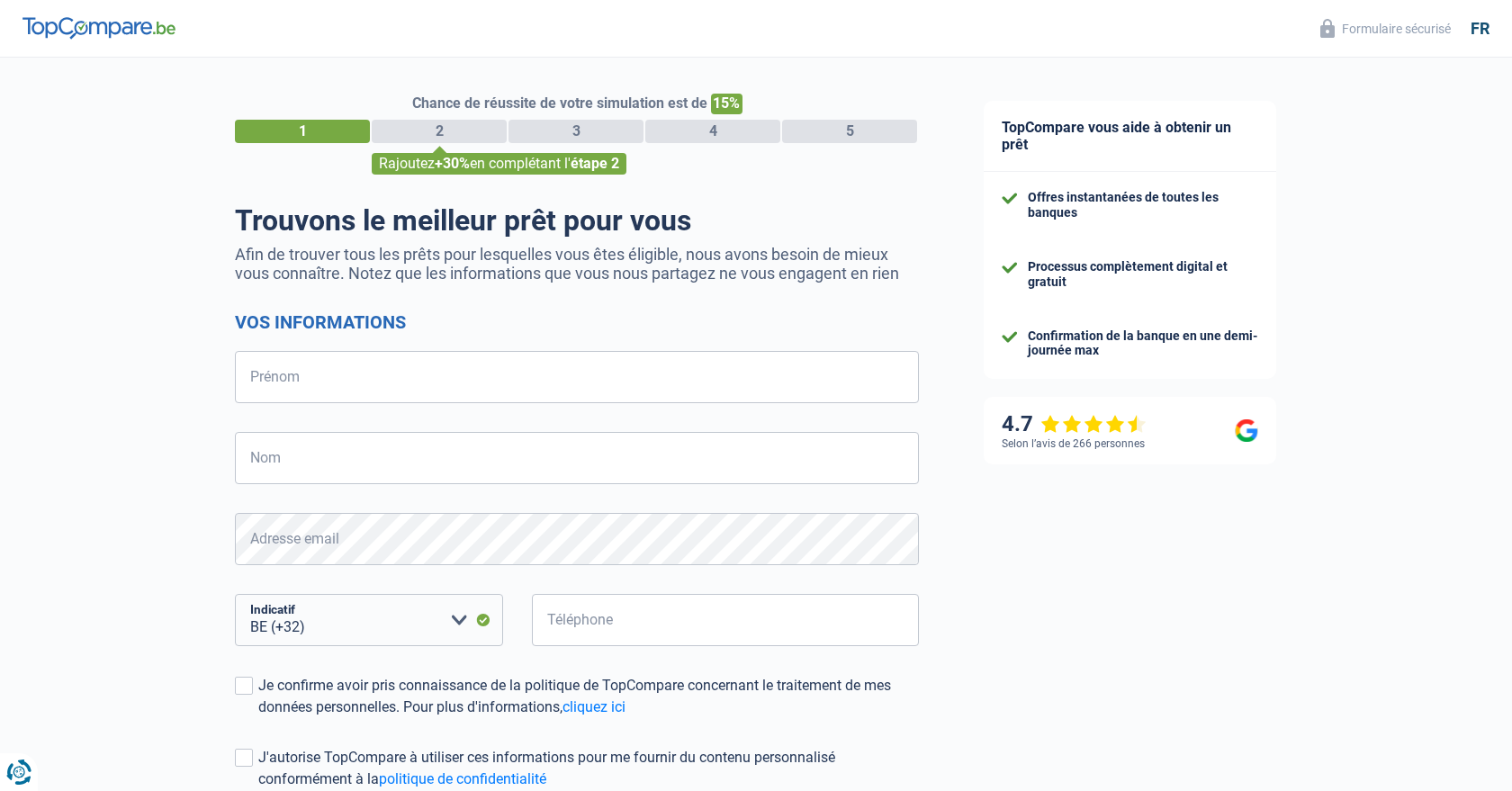
select select "32"
click at [365, 378] on input "Prénom" at bounding box center [577, 377] width 684 height 52
click at [388, 305] on div "Trouvons le meilleur prêt pour vous Afin de trouver tous les prêts pour lesquel…" at bounding box center [577, 537] width 684 height 668
drag, startPoint x: 414, startPoint y: 102, endPoint x: 770, endPoint y: 98, distance: 356.0
click at [770, 98] on div "Chance de réussite de votre simulation est de 15%" at bounding box center [577, 104] width 684 height 20
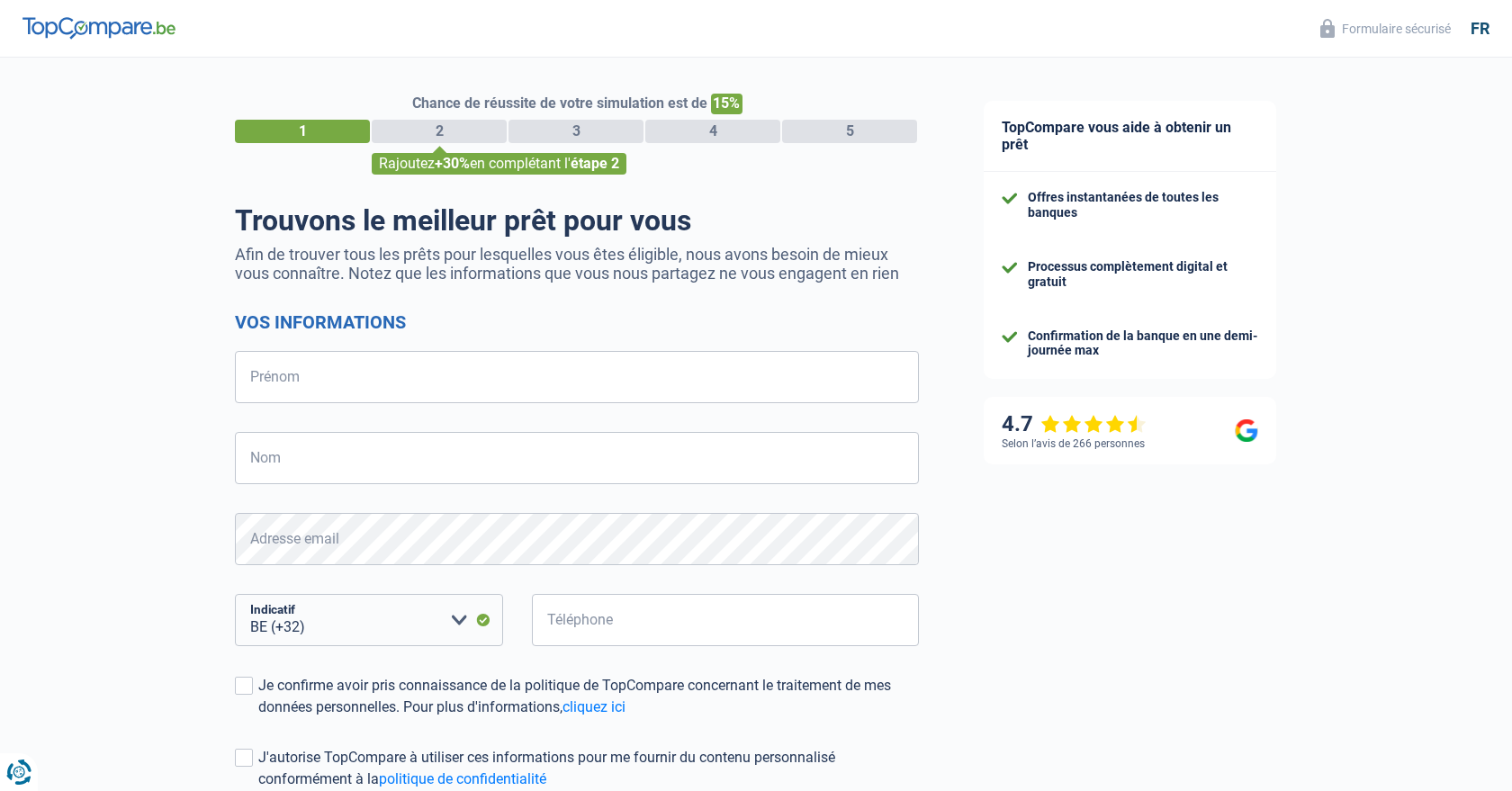
click at [770, 98] on div "Chance de réussite de votre simulation est de 15%" at bounding box center [577, 104] width 684 height 20
drag, startPoint x: 770, startPoint y: 98, endPoint x: 414, endPoint y: 107, distance: 356.1
click at [414, 107] on div "Chance de réussite de votre simulation est de 15%" at bounding box center [577, 104] width 684 height 20
click at [318, 243] on div "Trouvons le meilleur prêt pour vous Afin de trouver tous les prêts pour lesquel…" at bounding box center [577, 537] width 684 height 668
drag, startPoint x: 912, startPoint y: 280, endPoint x: 396, endPoint y: 285, distance: 516.0
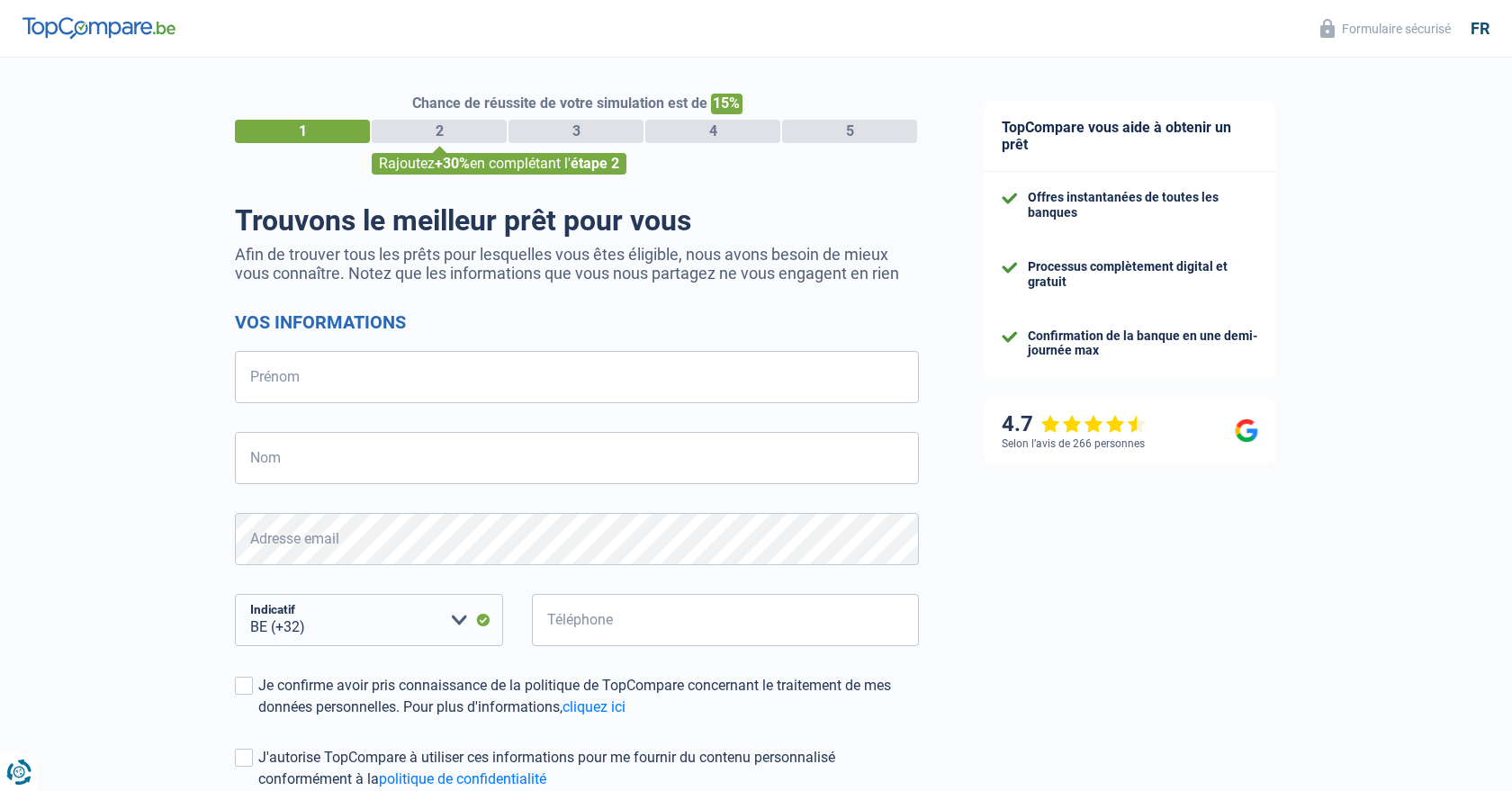
click at [396, 285] on div "Trouvons le meilleur prêt pour vous Afin de trouver tous les prêts pour lesquel…" at bounding box center [577, 537] width 684 height 668
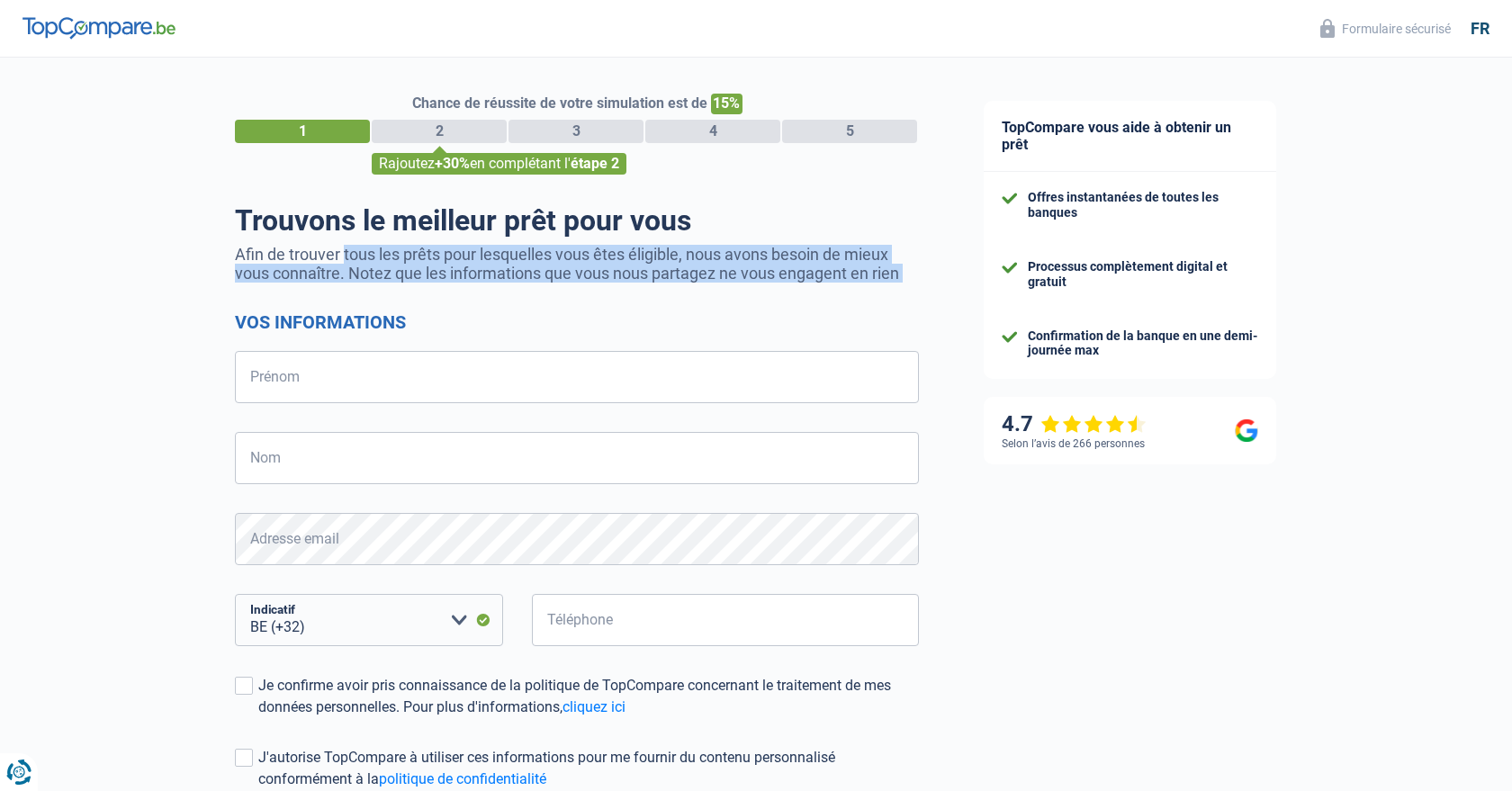
drag, startPoint x: 565, startPoint y: 299, endPoint x: 286, endPoint y: 247, distance: 283.8
click at [286, 247] on div "Trouvons le meilleur prêt pour vous Afin de trouver tous les prêts pour lesquel…" at bounding box center [577, 537] width 684 height 668
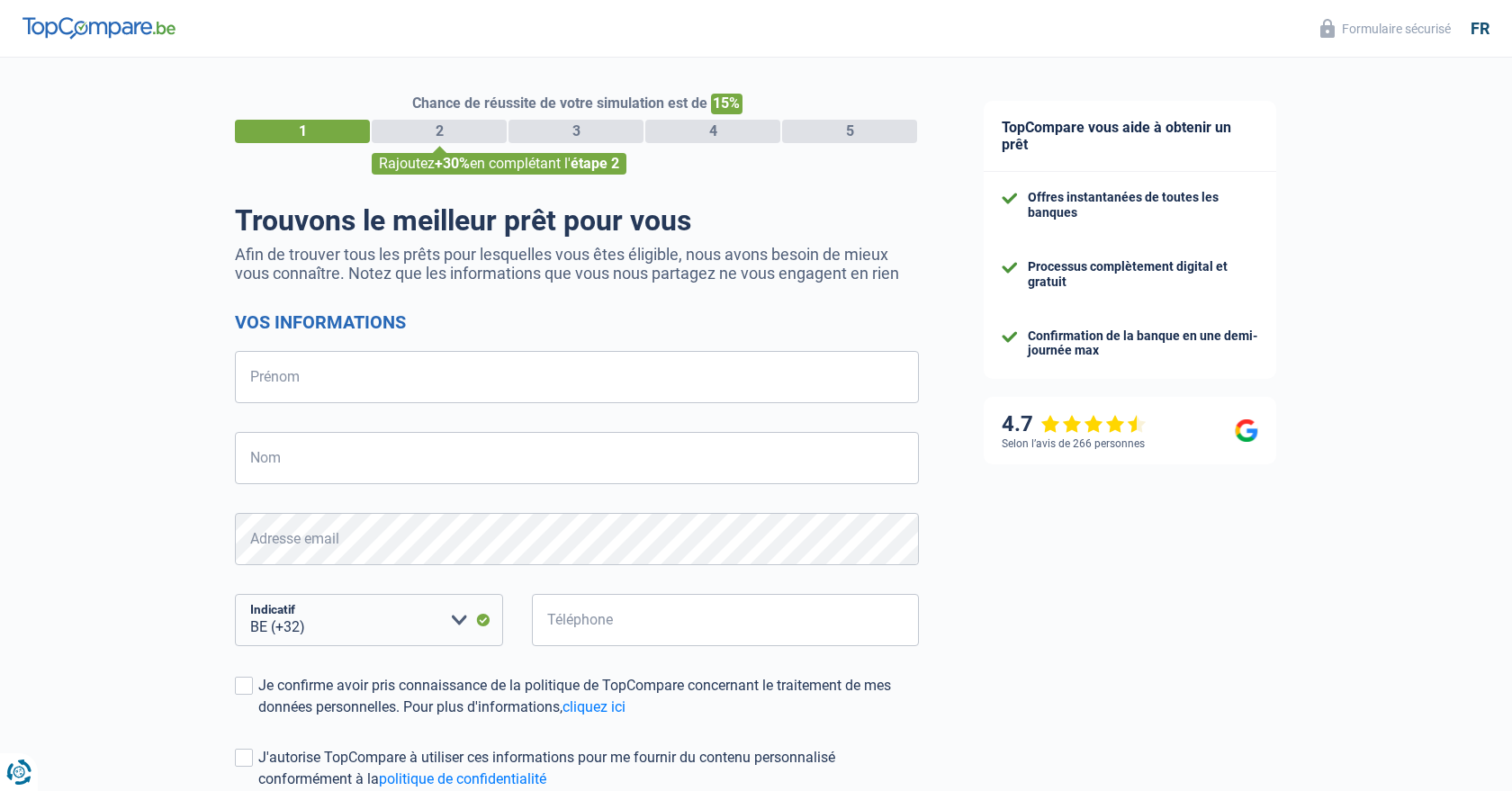
click at [286, 247] on p "Afin de trouver tous les prêts pour lesquelles vous êtes éligible, nous avons b…" at bounding box center [577, 263] width 684 height 38
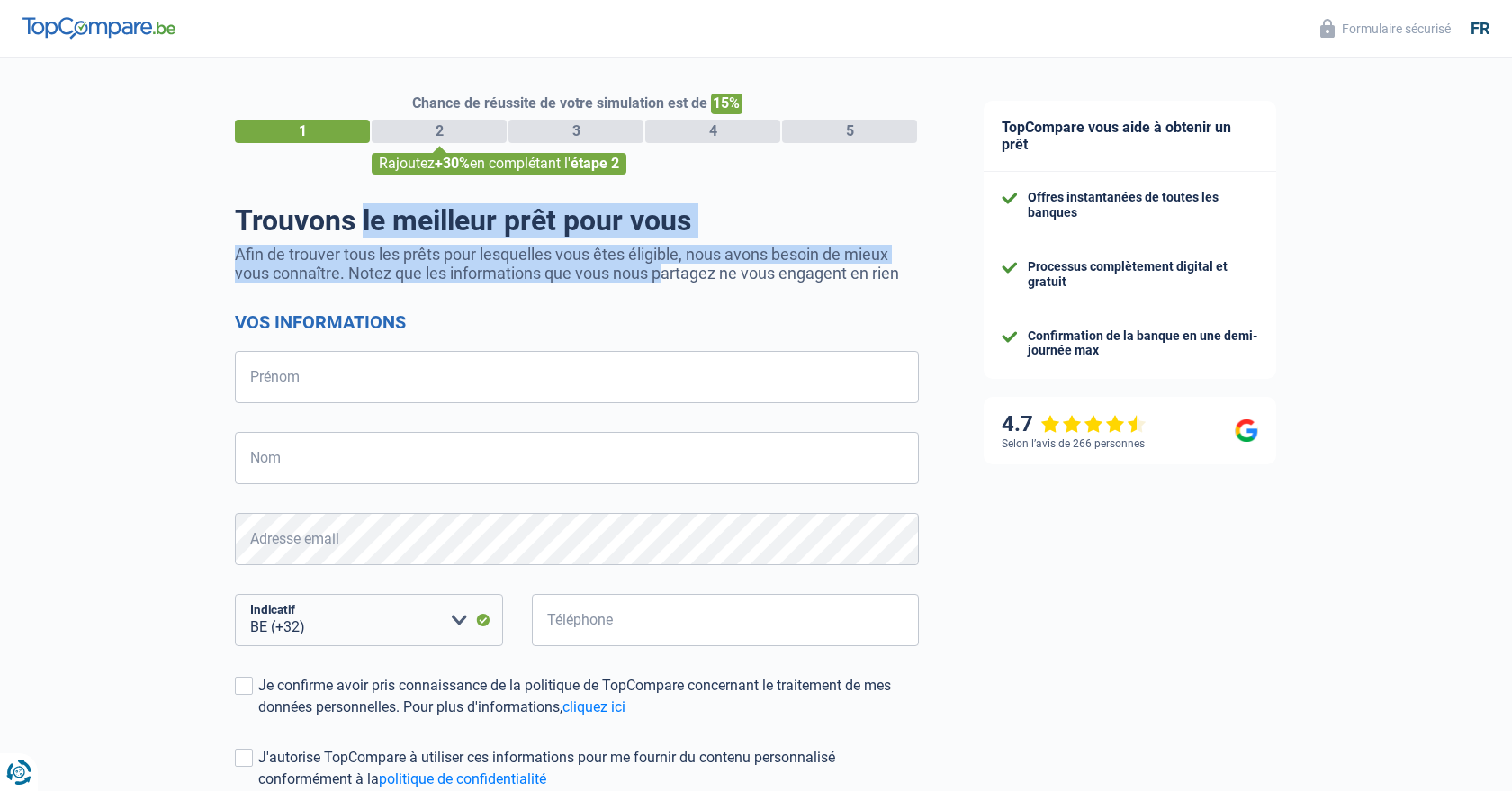
drag, startPoint x: 240, startPoint y: 221, endPoint x: 638, endPoint y: 264, distance: 400.3
click at [632, 266] on div "Trouvons le meilleur prêt pour vous Afin de trouver tous les prêts pour lesquel…" at bounding box center [577, 537] width 684 height 668
click at [839, 251] on p "Afin de trouver tous les prêts pour lesquelles vous êtes éligible, nous avons b…" at bounding box center [577, 263] width 684 height 38
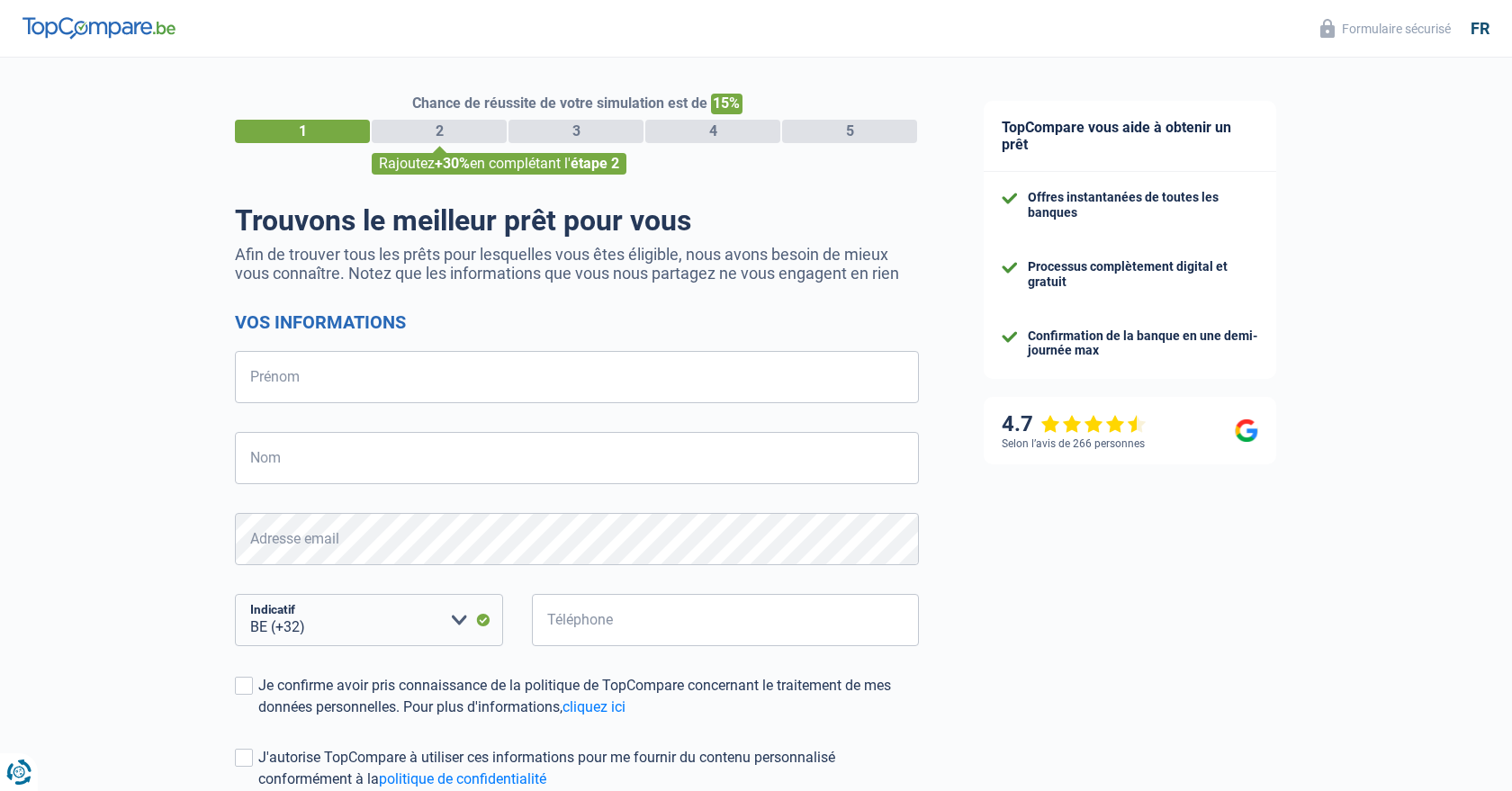
drag, startPoint x: 901, startPoint y: 276, endPoint x: 494, endPoint y: 299, distance: 407.6
click at [494, 299] on div "Trouvons le meilleur prêt pour vous Afin de trouver tous les prêts pour lesquel…" at bounding box center [577, 537] width 684 height 668
drag, startPoint x: 228, startPoint y: 254, endPoint x: 707, endPoint y: 264, distance: 479.1
click at [706, 263] on div "Chance de réussite de votre simulation est de 15% 1 2 3 4 5 Rajoutez +30% en co…" at bounding box center [476, 510] width 952 height 921
click at [760, 271] on p "Afin de trouver tous les prêts pour lesquelles vous êtes éligible, nous avons b…" at bounding box center [577, 263] width 684 height 38
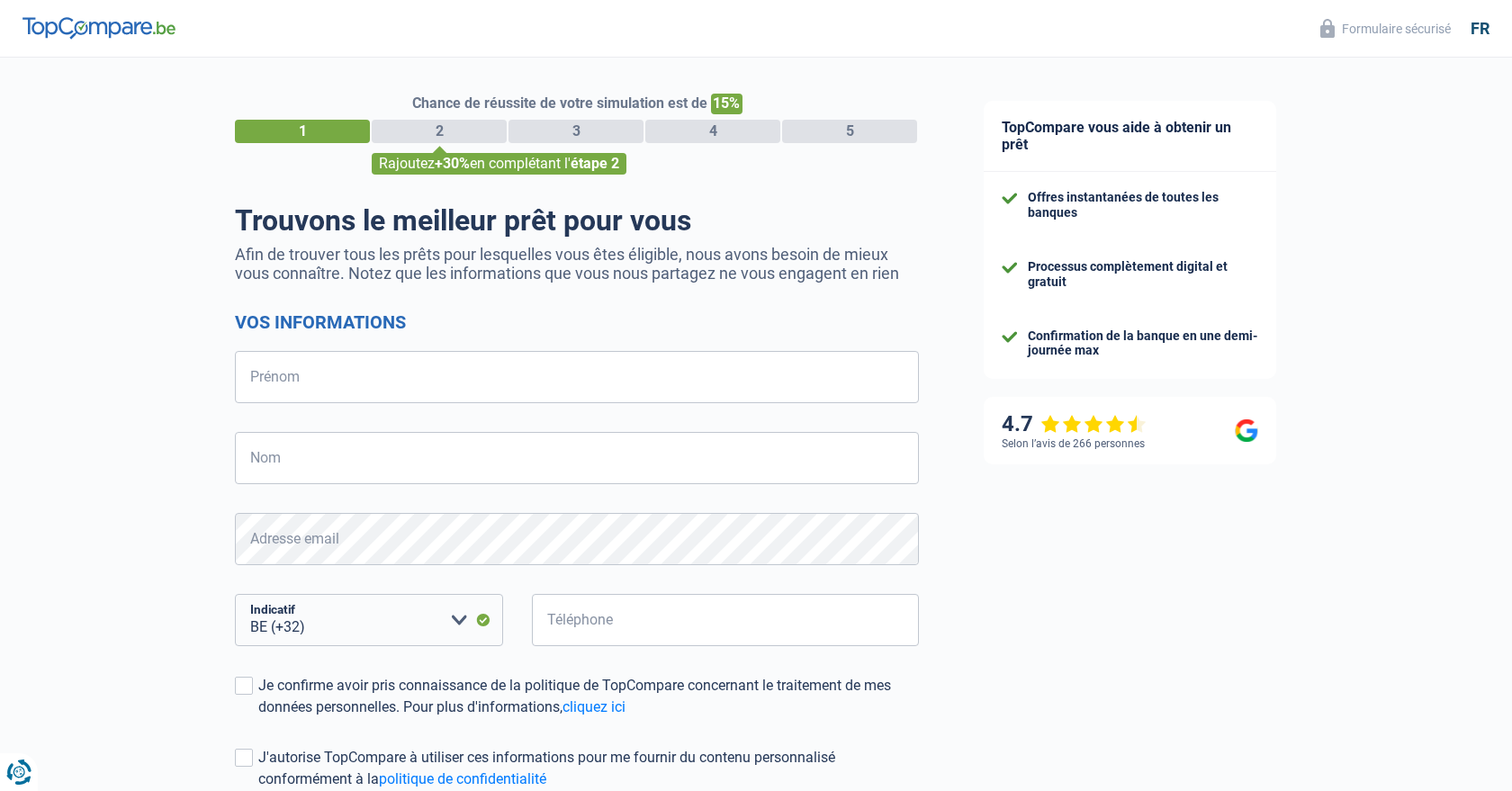
drag, startPoint x: 871, startPoint y: 272, endPoint x: 288, endPoint y: 236, distance: 584.1
click at [288, 236] on div "Trouvons le meilleur prêt pour vous Afin de trouver tous les prêts pour lesquel…" at bounding box center [577, 537] width 684 height 668
click at [517, 327] on h2 "Vos informations" at bounding box center [577, 322] width 684 height 21
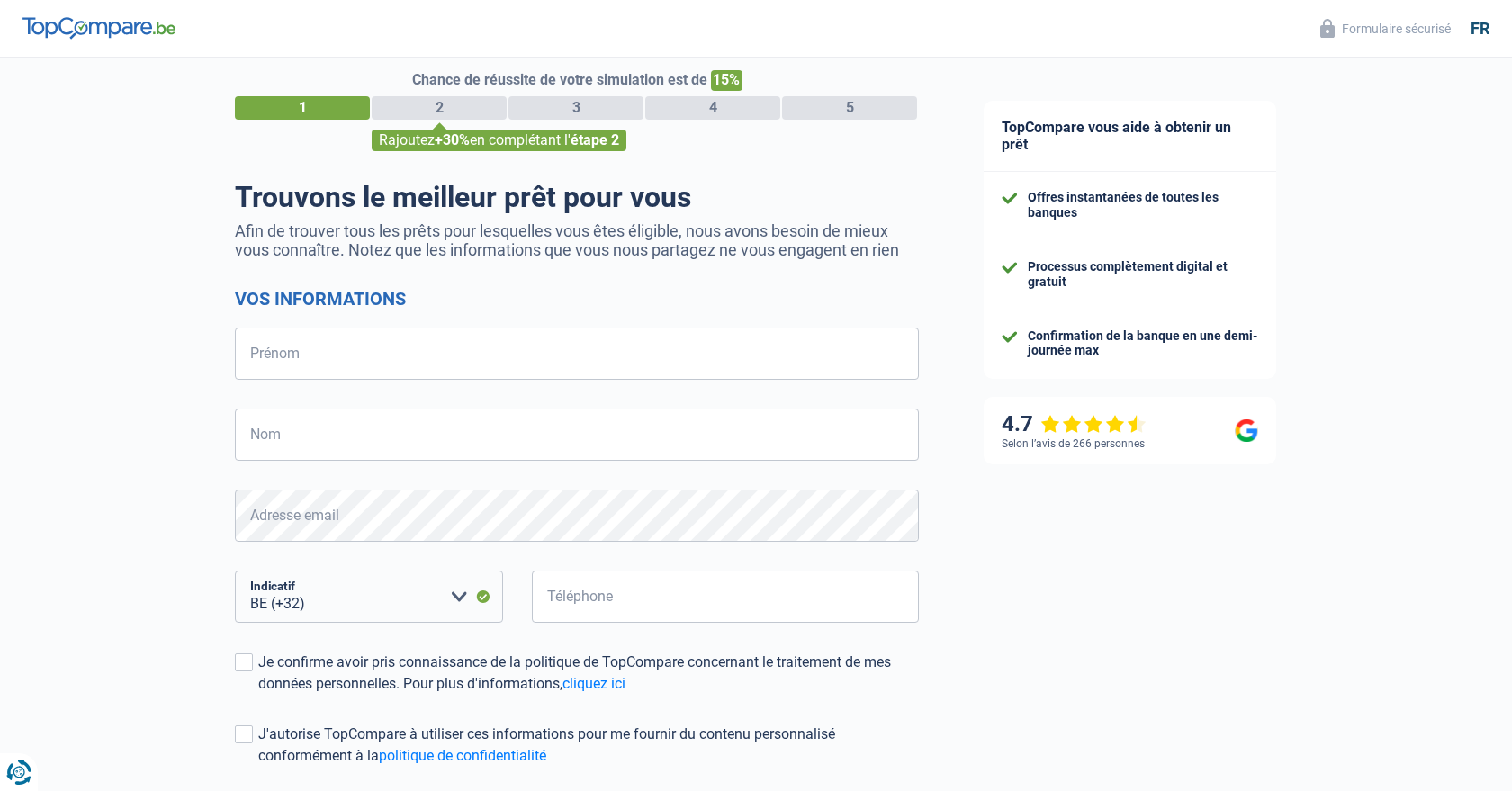
scroll to position [18, 0]
